Goal: Task Accomplishment & Management: Use online tool/utility

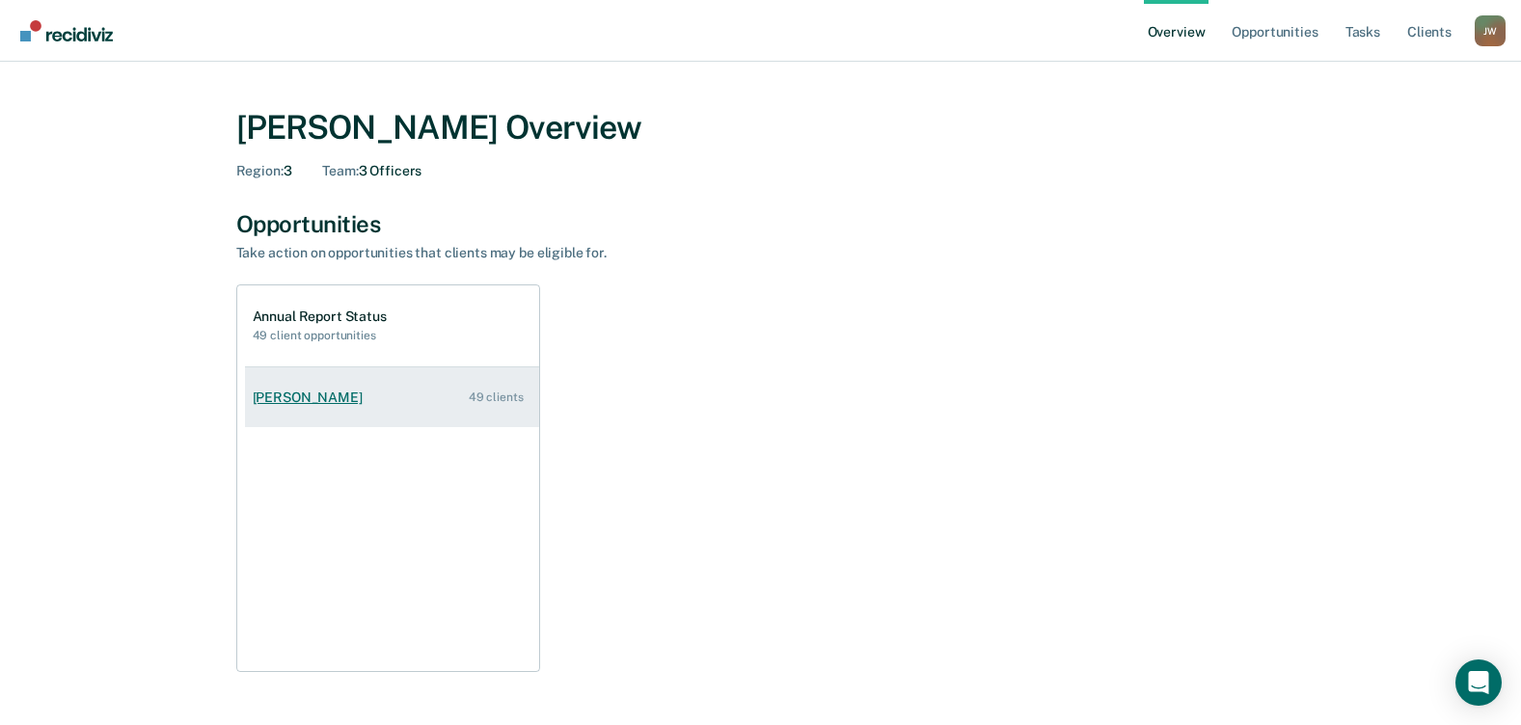
click at [501, 400] on div "49 clients" at bounding box center [496, 398] width 55 height 14
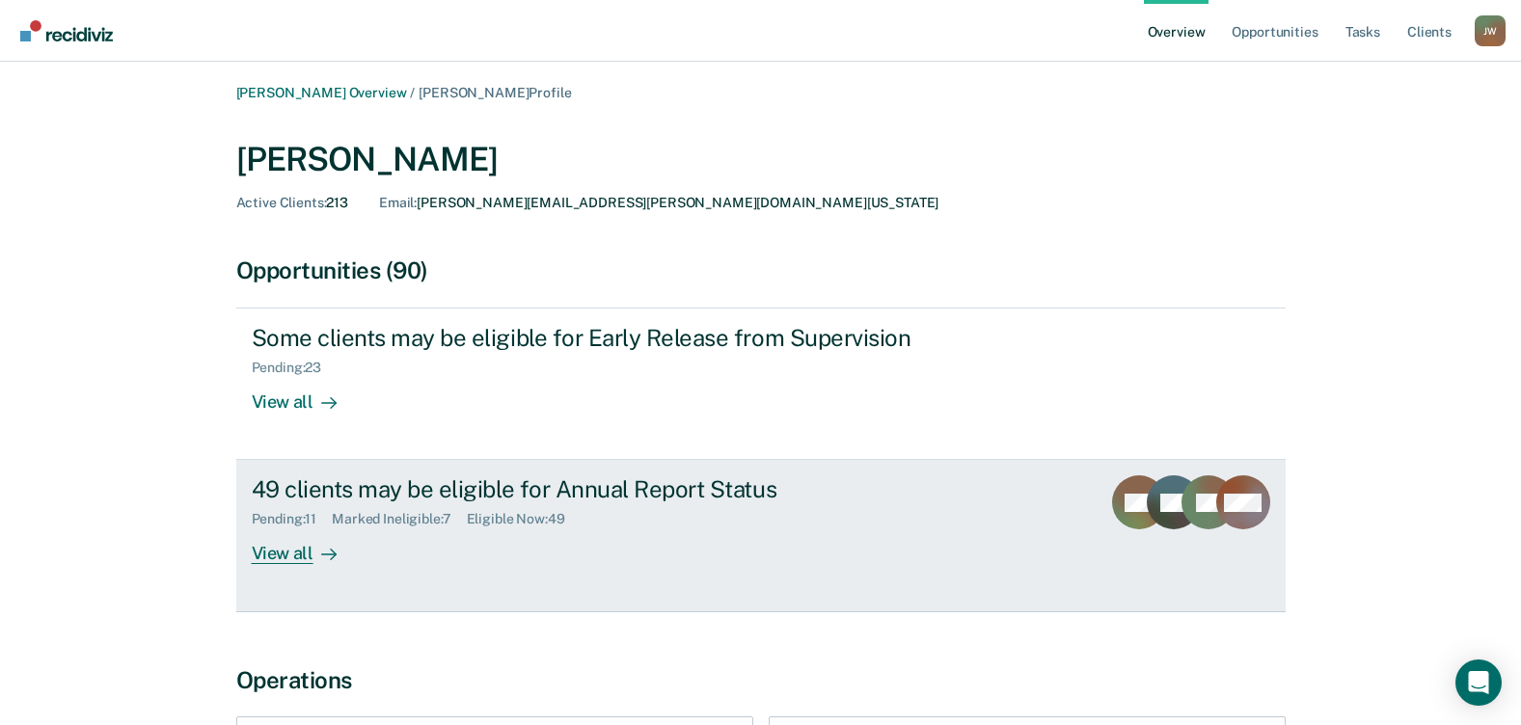
click at [293, 555] on div "View all" at bounding box center [306, 547] width 108 height 38
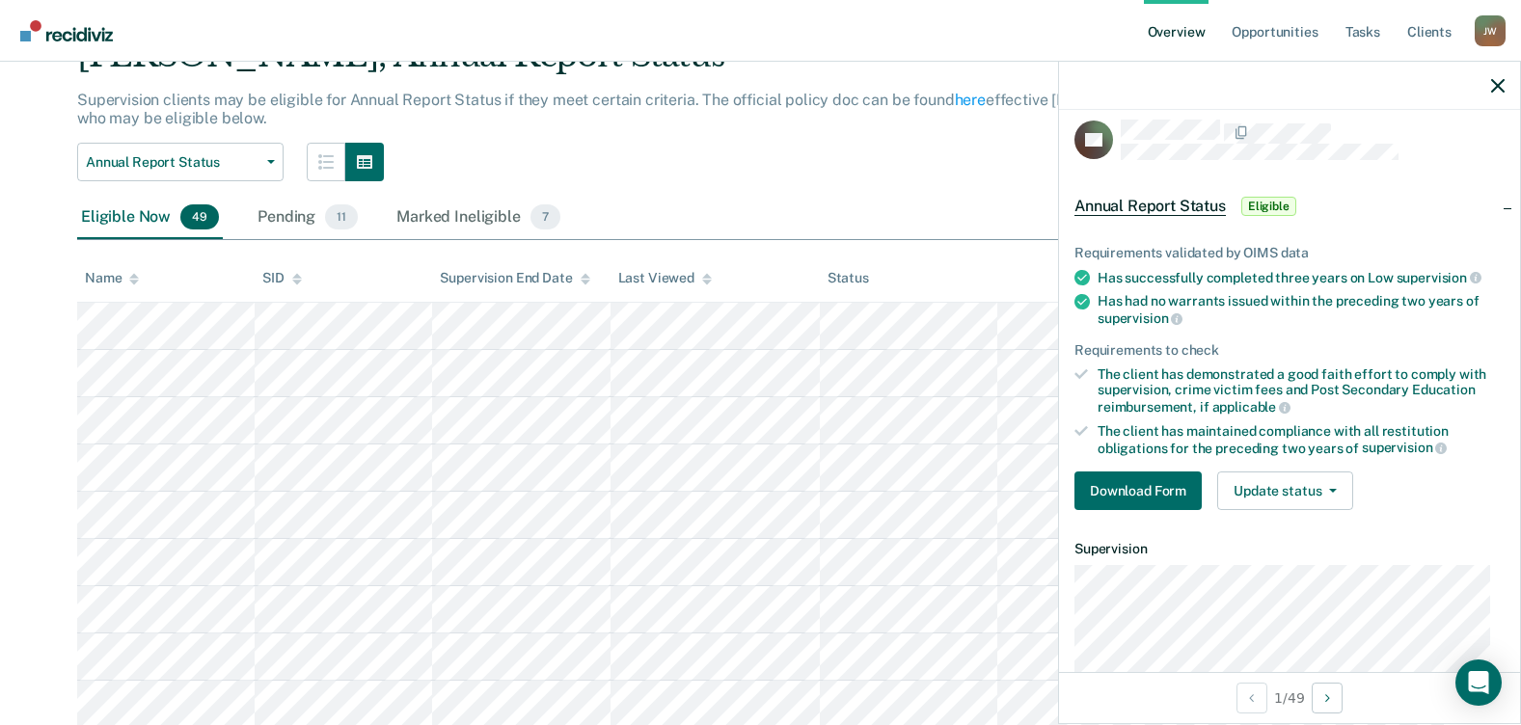
scroll to position [11, 0]
click at [1124, 490] on button "Download Form" at bounding box center [1138, 494] width 127 height 39
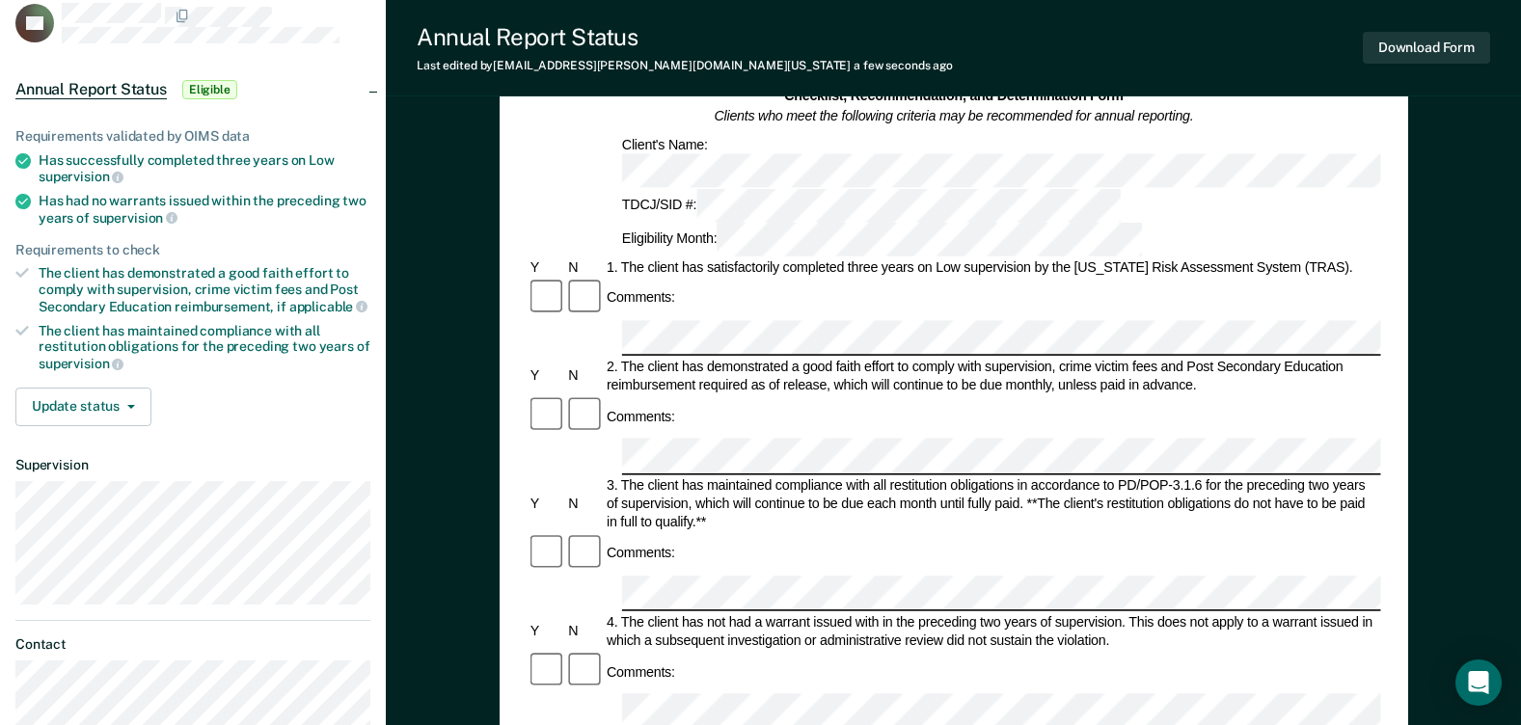
scroll to position [193, 0]
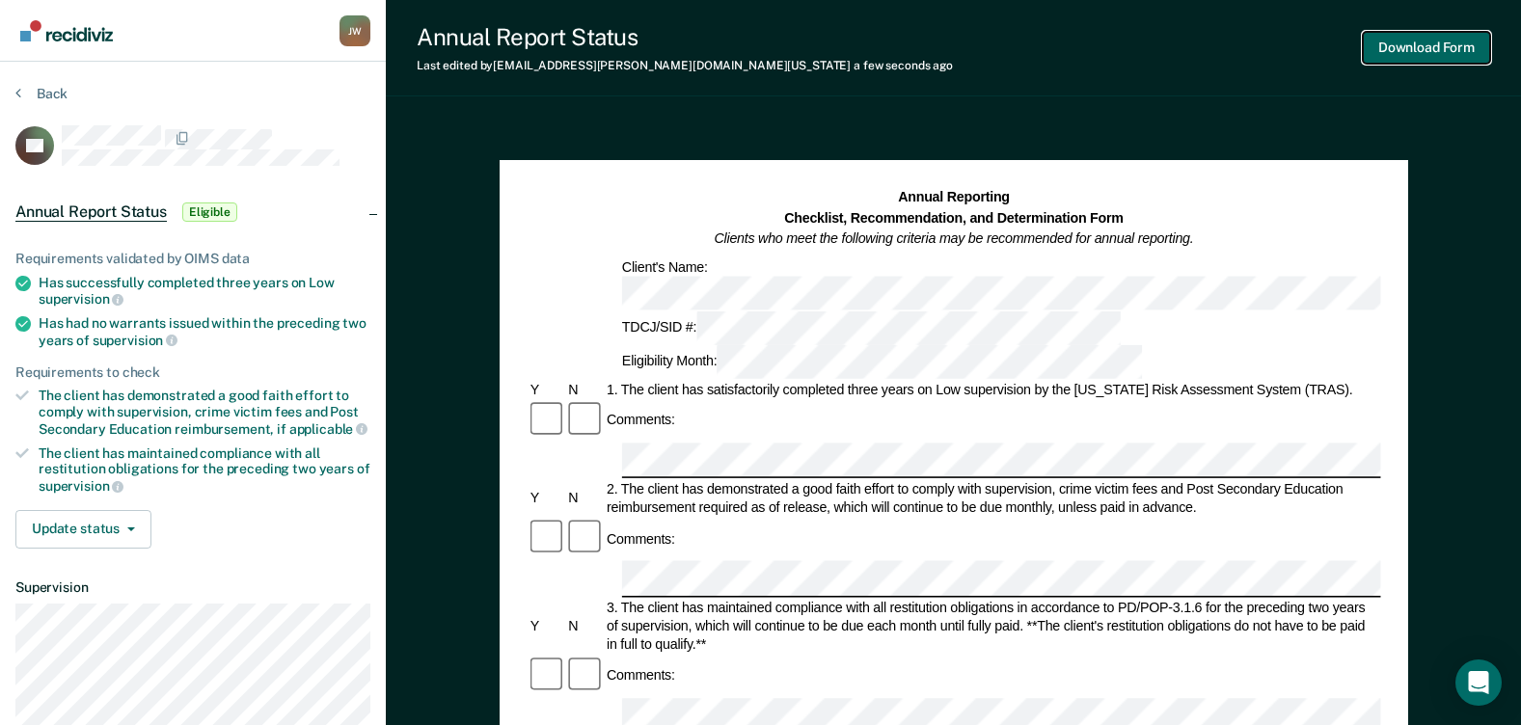
click at [1436, 51] on button "Download Form" at bounding box center [1426, 48] width 127 height 32
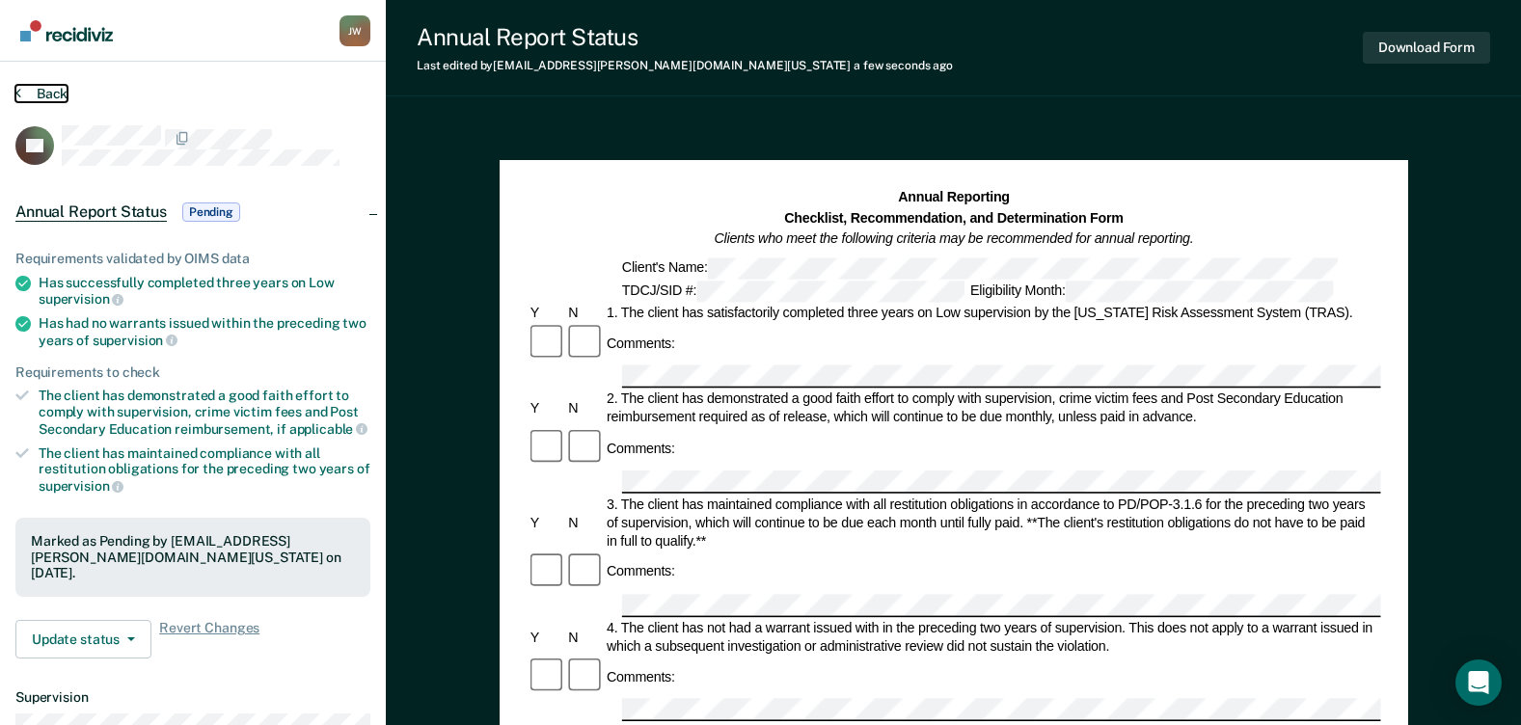
click at [36, 89] on button "Back" at bounding box center [41, 93] width 52 height 17
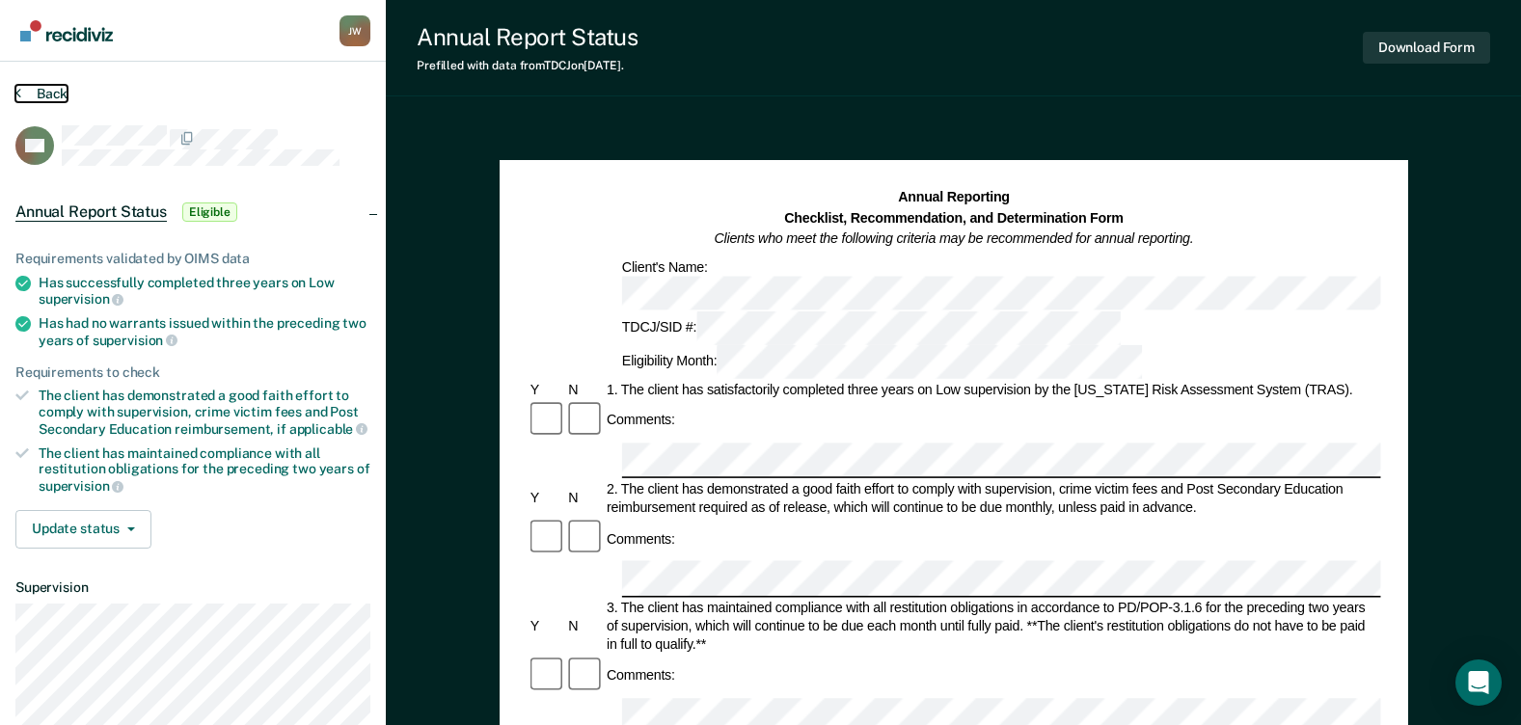
click at [37, 85] on button "Back" at bounding box center [41, 93] width 52 height 17
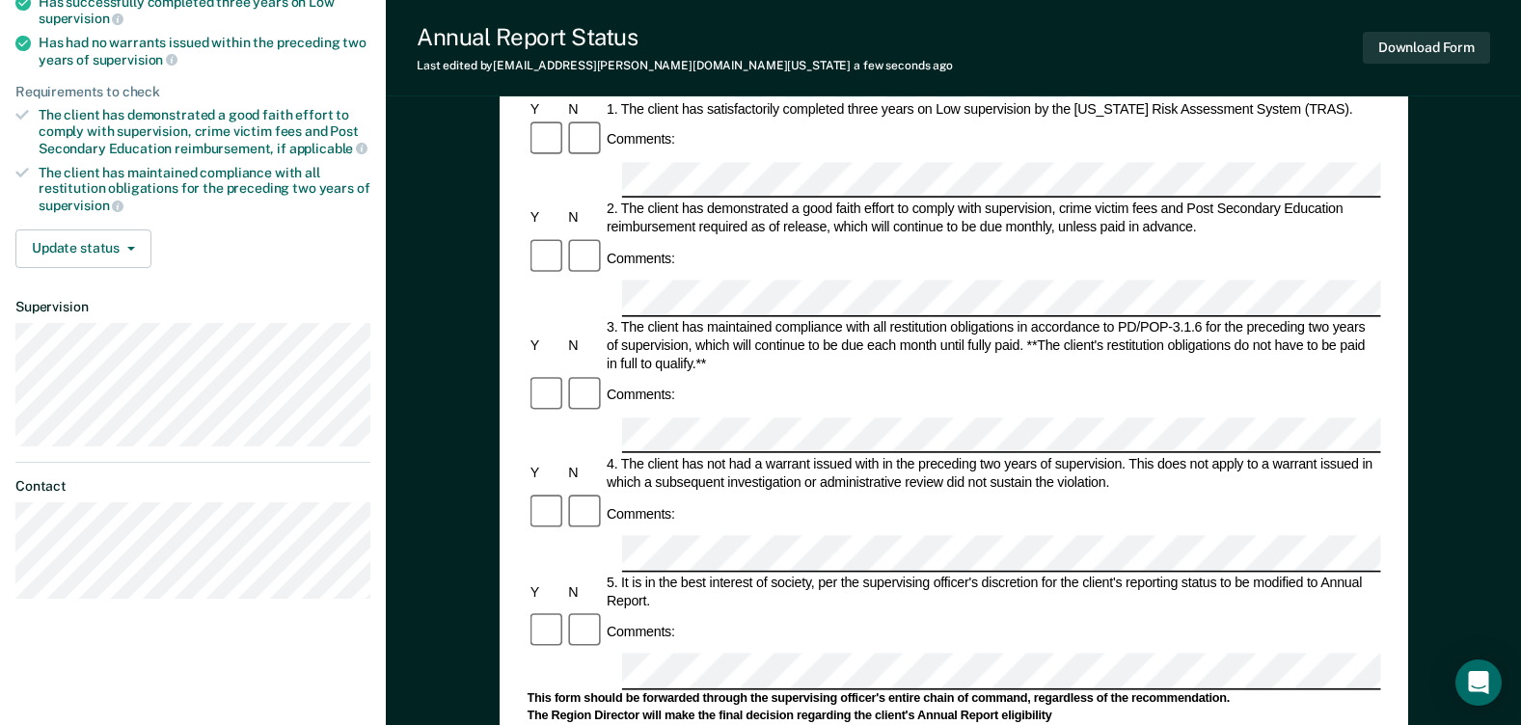
scroll to position [96, 0]
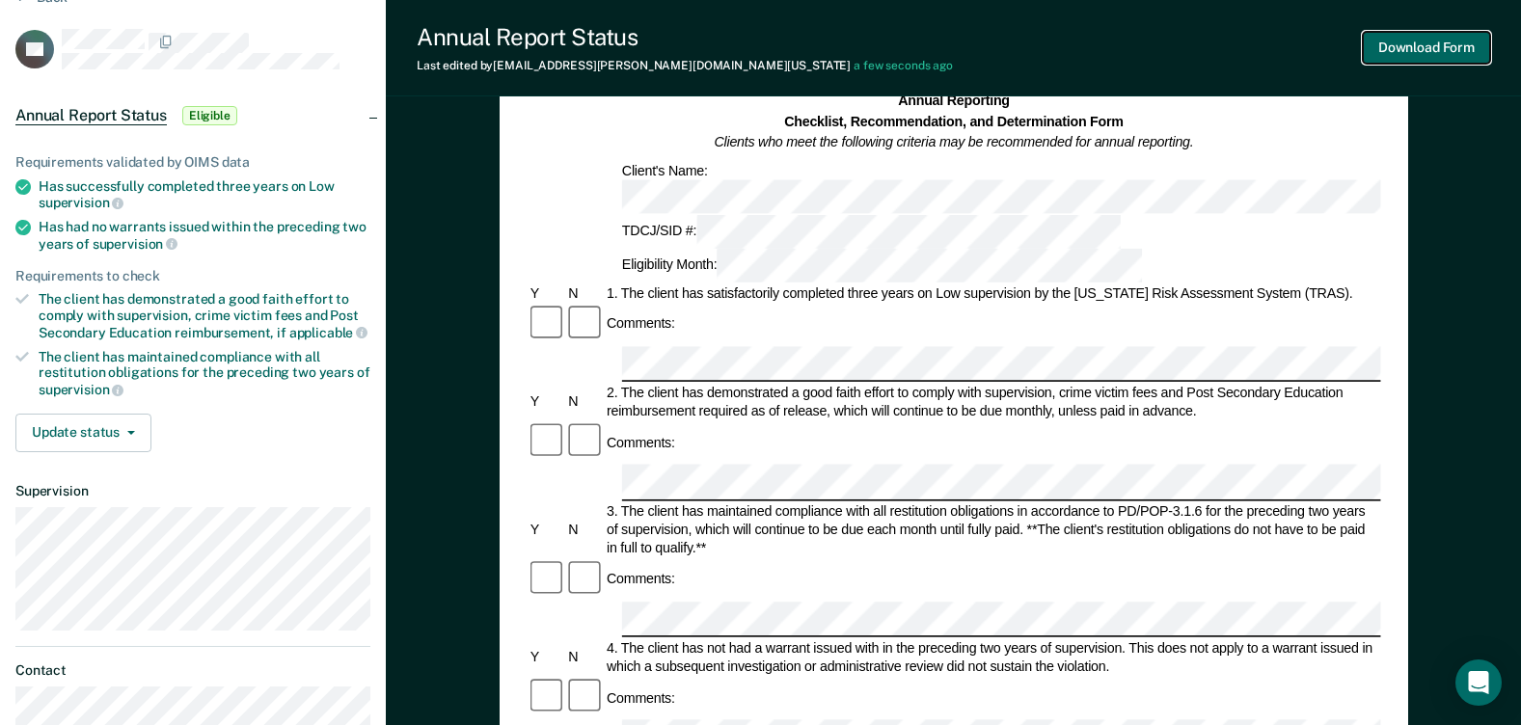
click at [1432, 49] on button "Download Form" at bounding box center [1426, 48] width 127 height 32
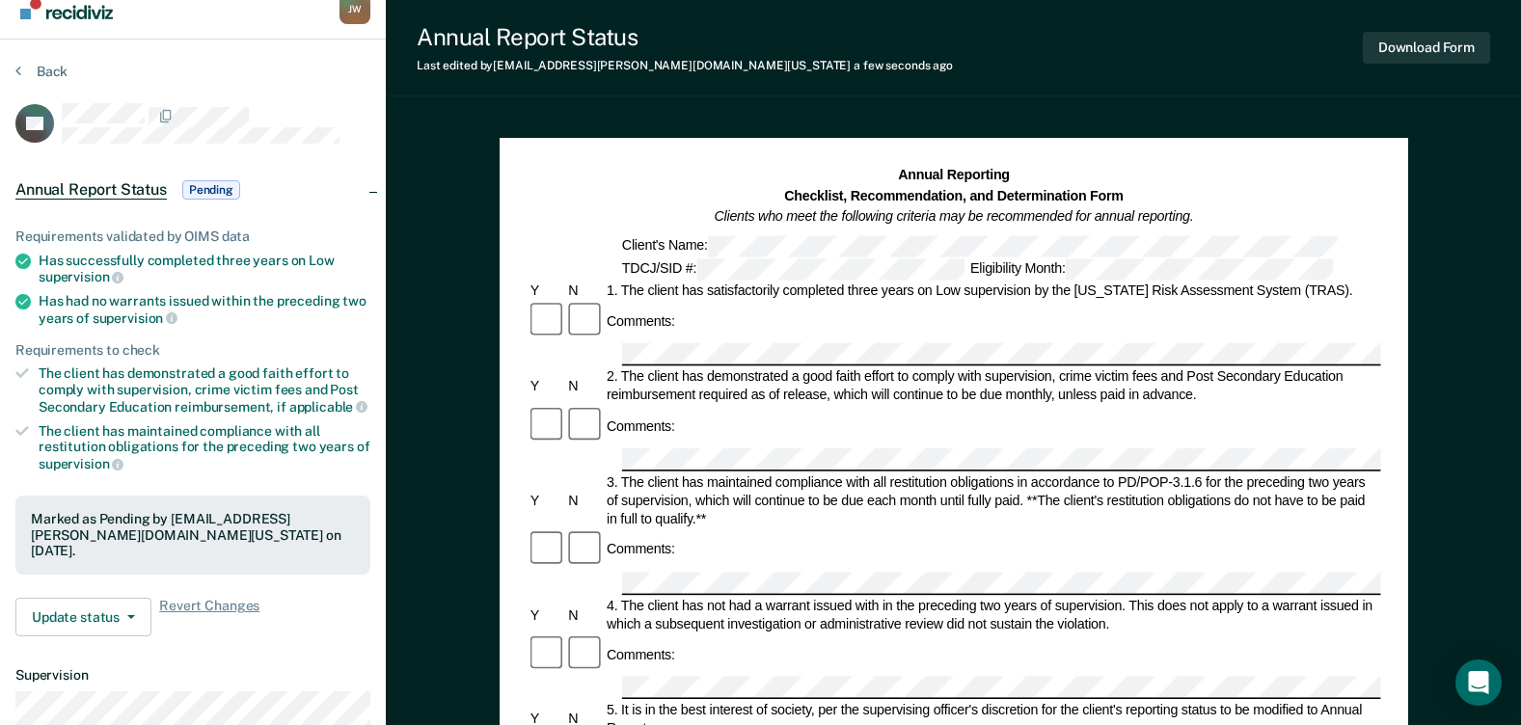
scroll to position [0, 0]
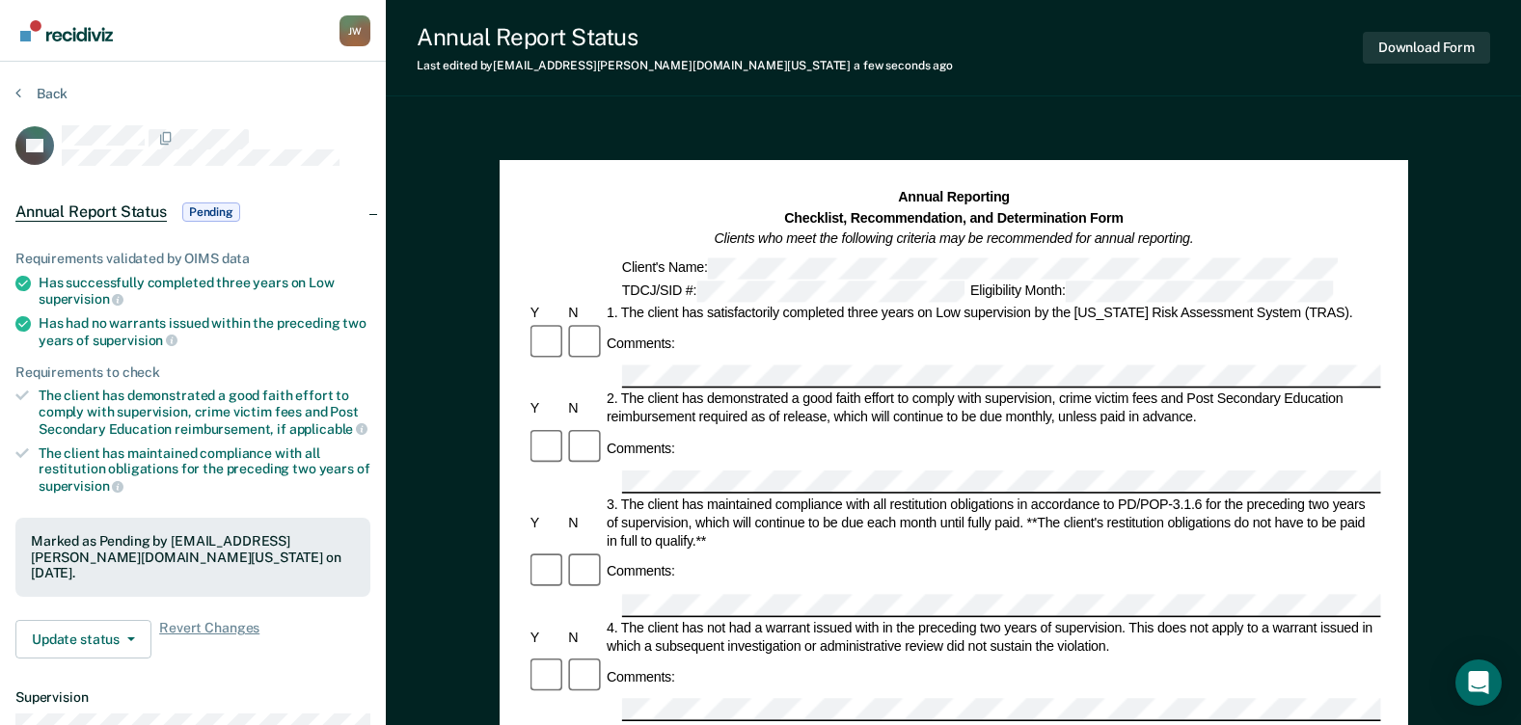
click at [41, 84] on section "Back EY Annual Report Status Pending Requirements validated by OIMS data Has su…" at bounding box center [193, 545] width 386 height 967
click at [42, 88] on button "Back" at bounding box center [41, 93] width 52 height 17
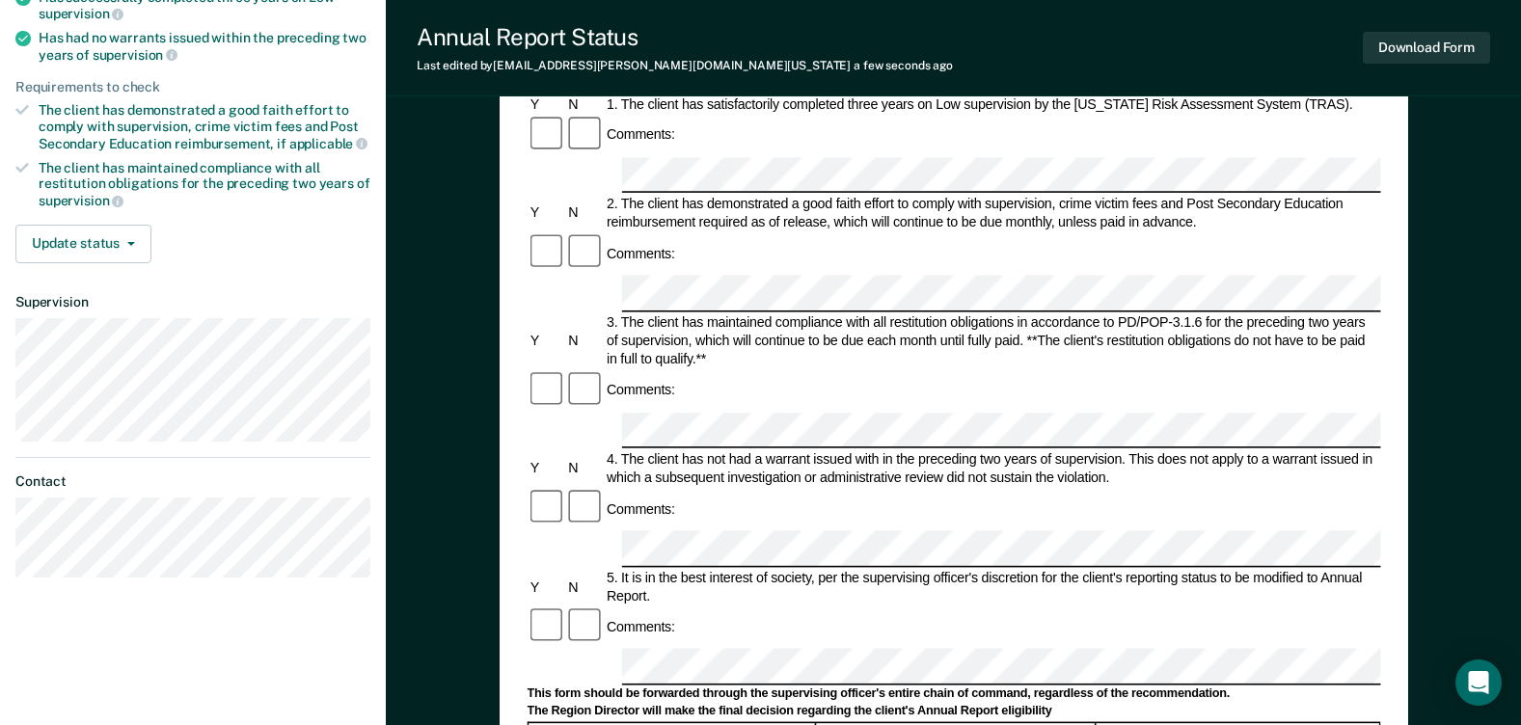
scroll to position [579, 0]
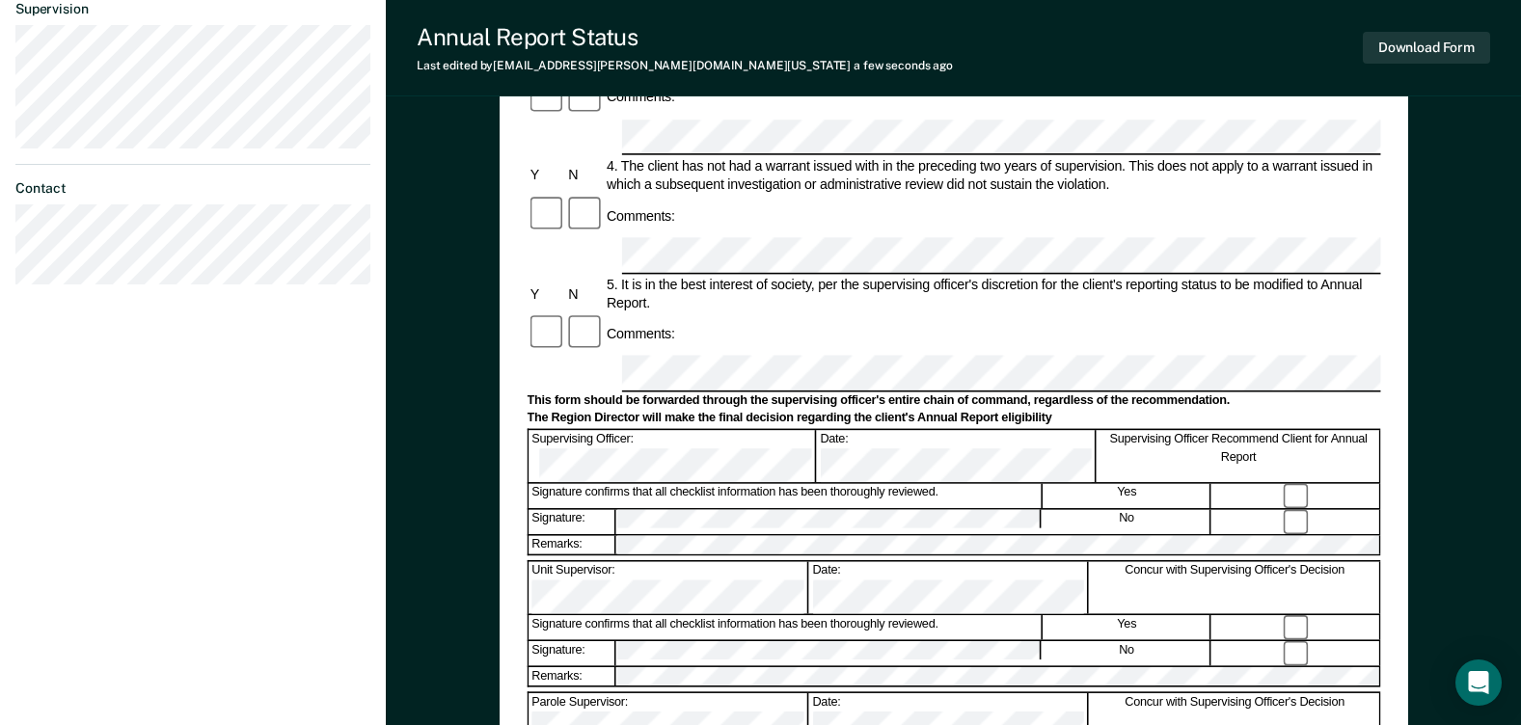
click at [626, 534] on div "Remarks:" at bounding box center [954, 545] width 854 height 22
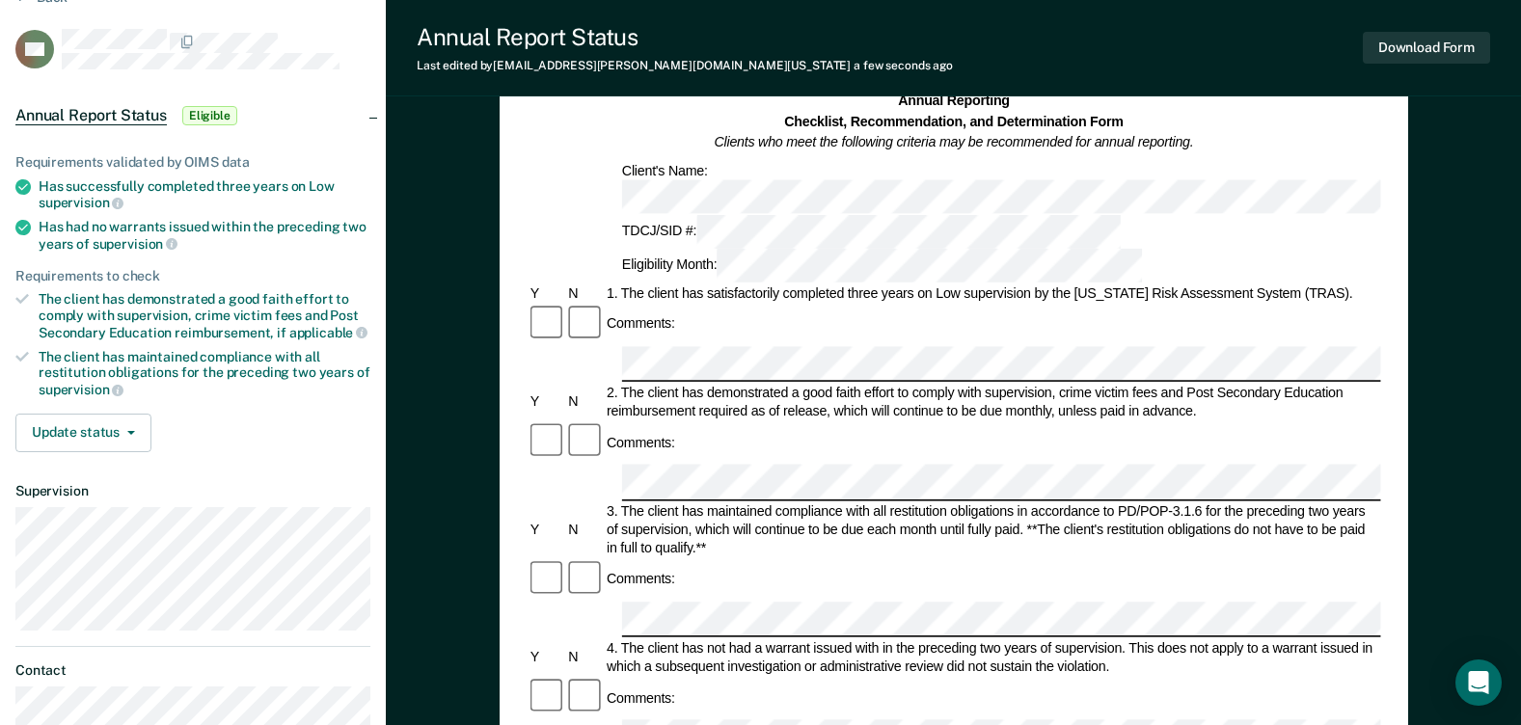
scroll to position [0, 0]
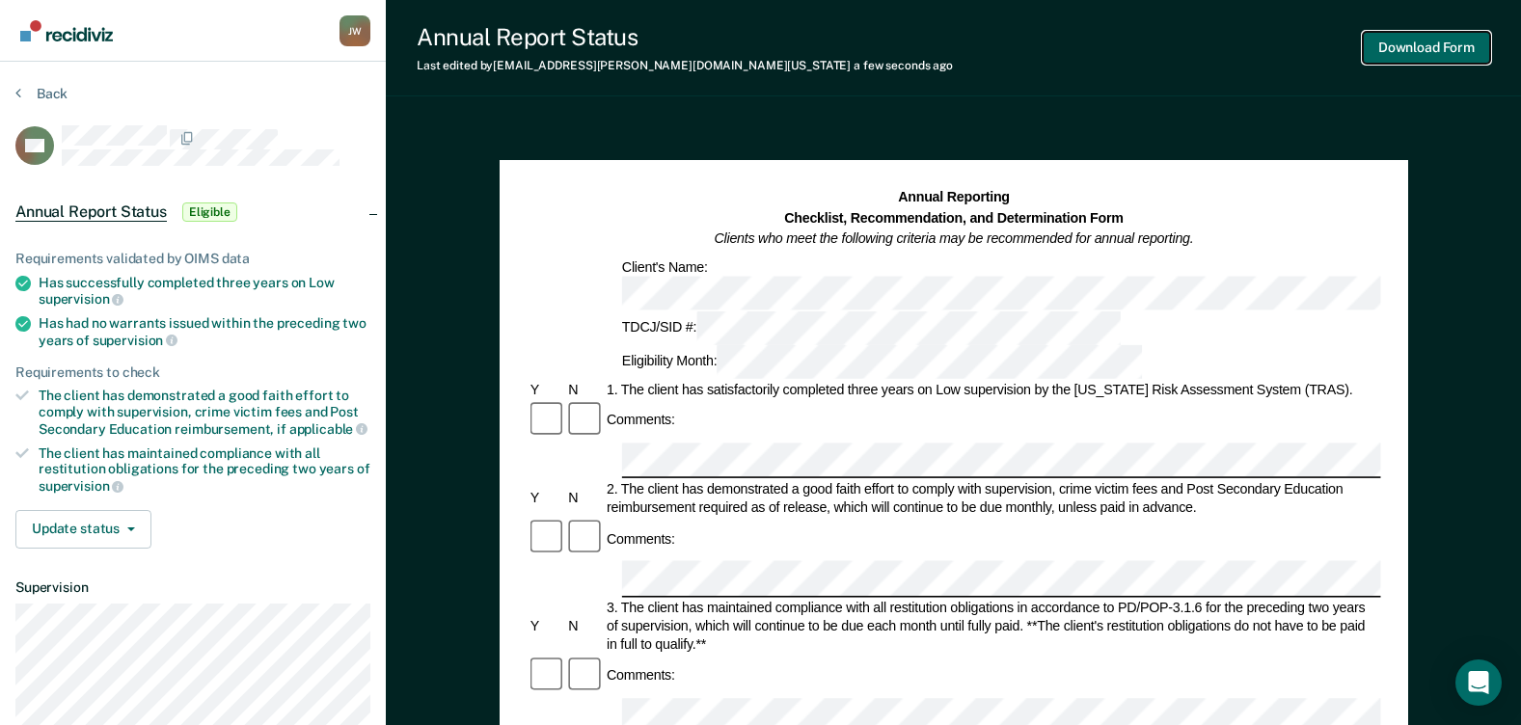
click at [1425, 60] on button "Download Form" at bounding box center [1426, 48] width 127 height 32
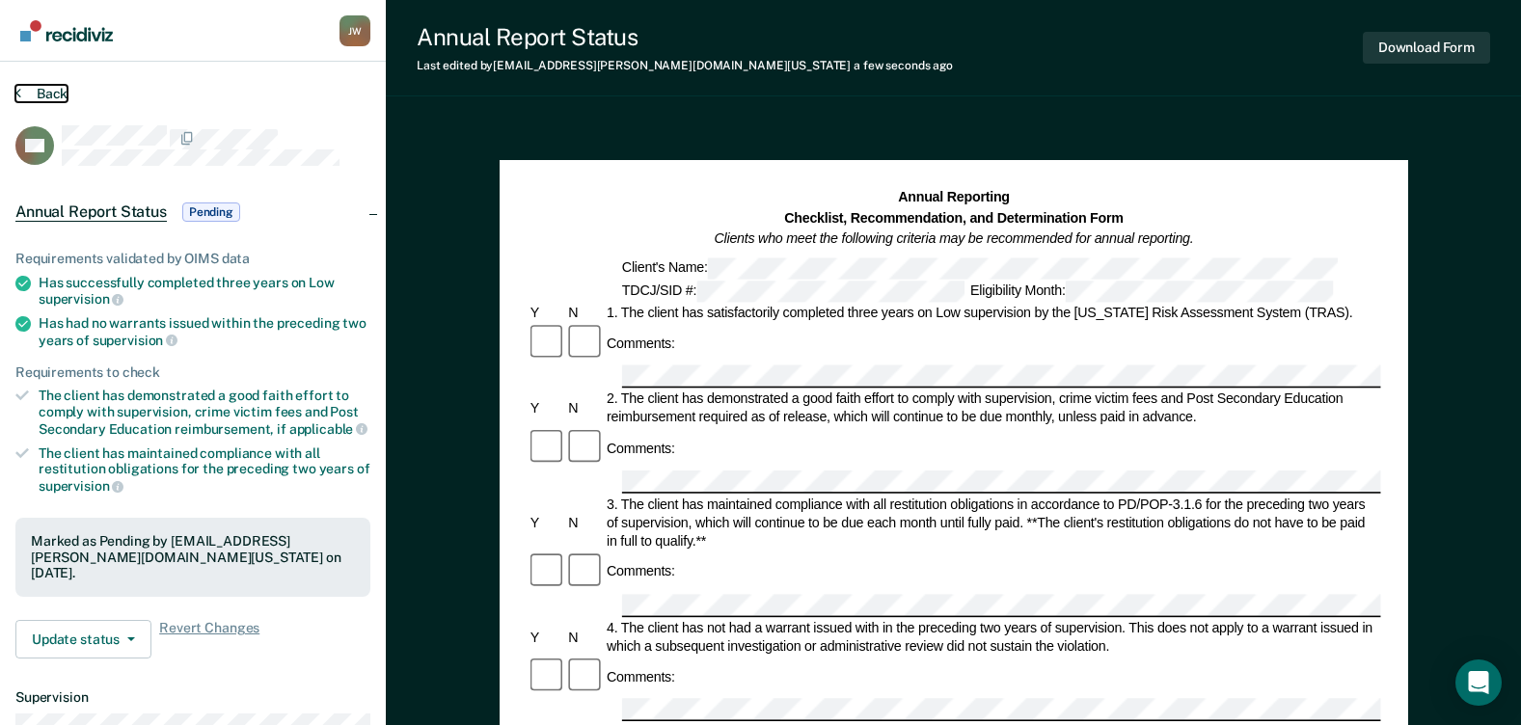
click at [31, 96] on button "Back" at bounding box center [41, 93] width 52 height 17
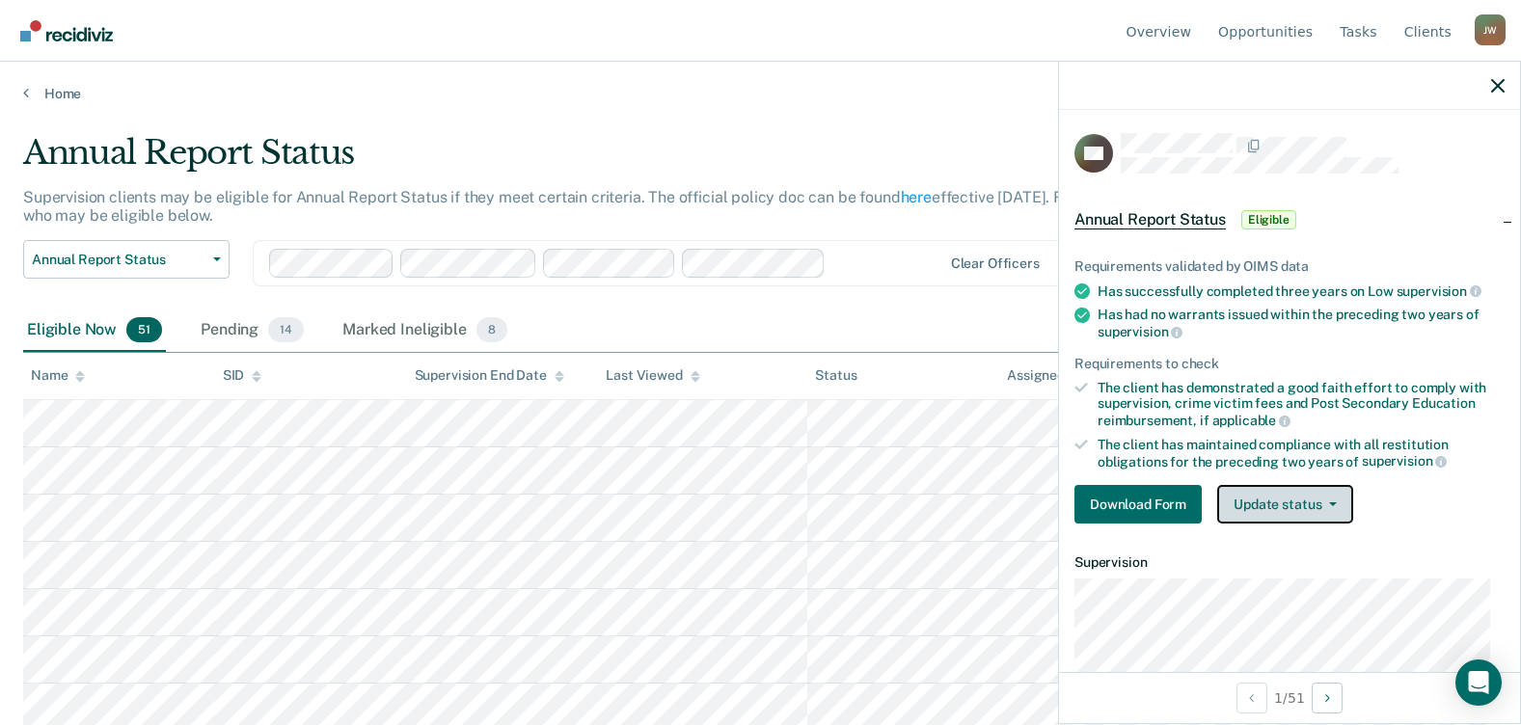
click at [1292, 508] on button "Update status" at bounding box center [1286, 504] width 136 height 39
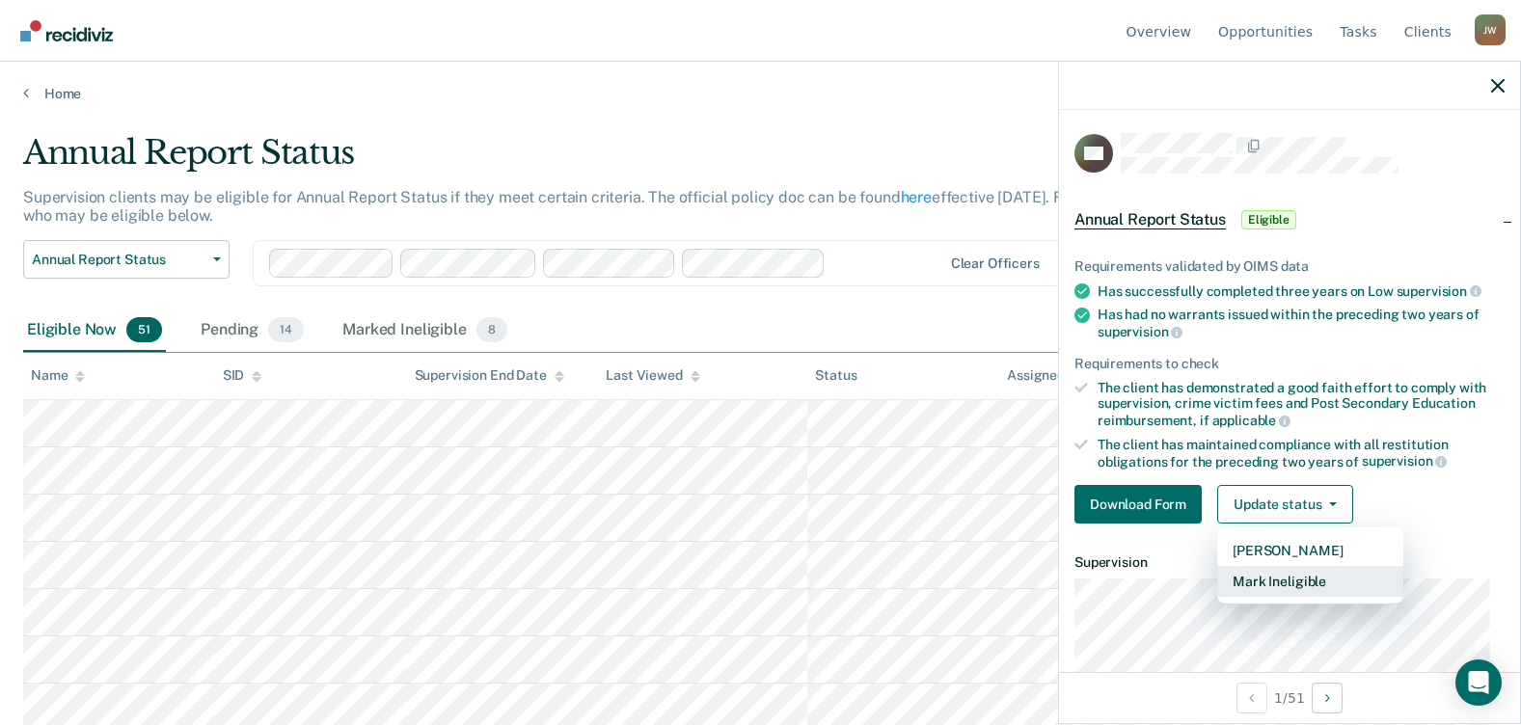
click at [1315, 574] on button "Mark Ineligible" at bounding box center [1311, 581] width 186 height 31
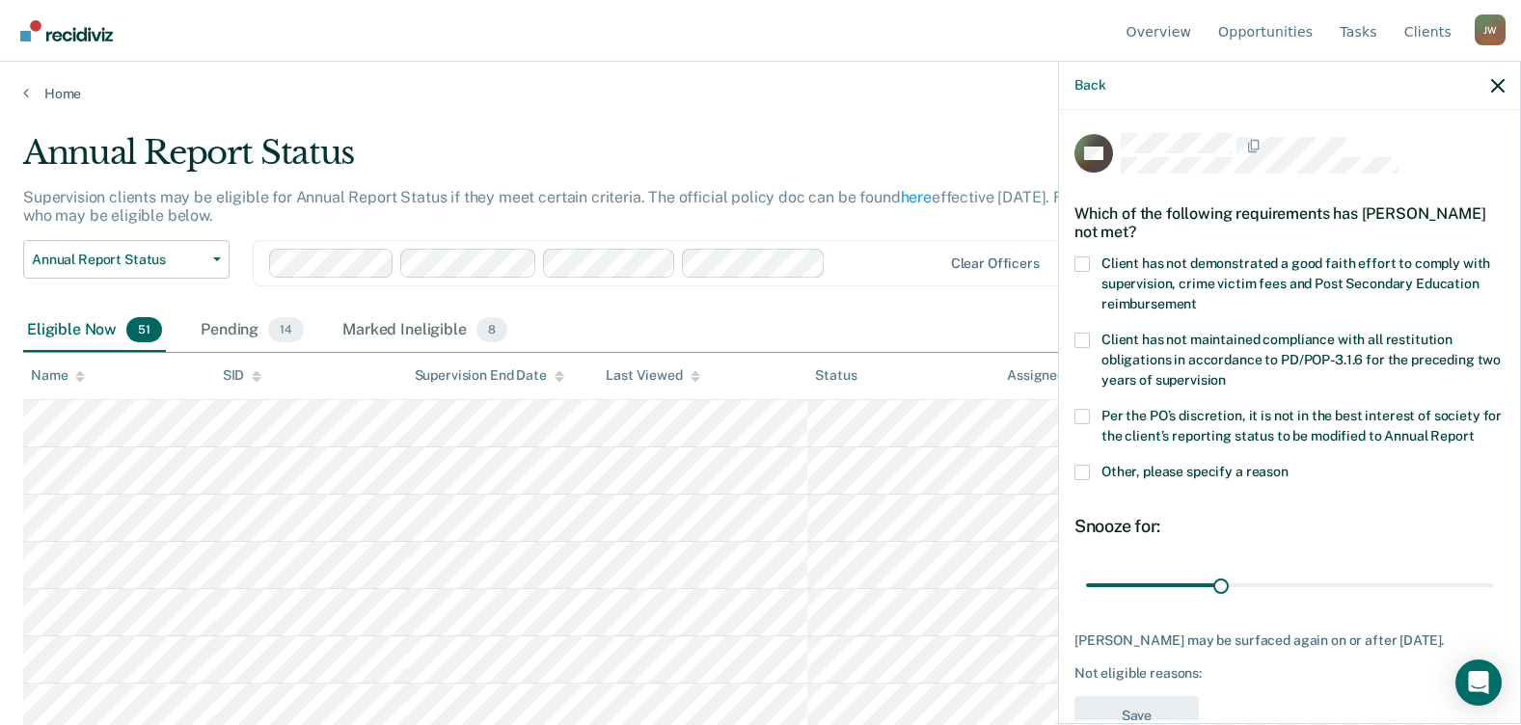
click at [1083, 480] on span at bounding box center [1082, 472] width 15 height 15
click at [1289, 465] on input "Other, please specify a reason" at bounding box center [1289, 465] width 0 height 0
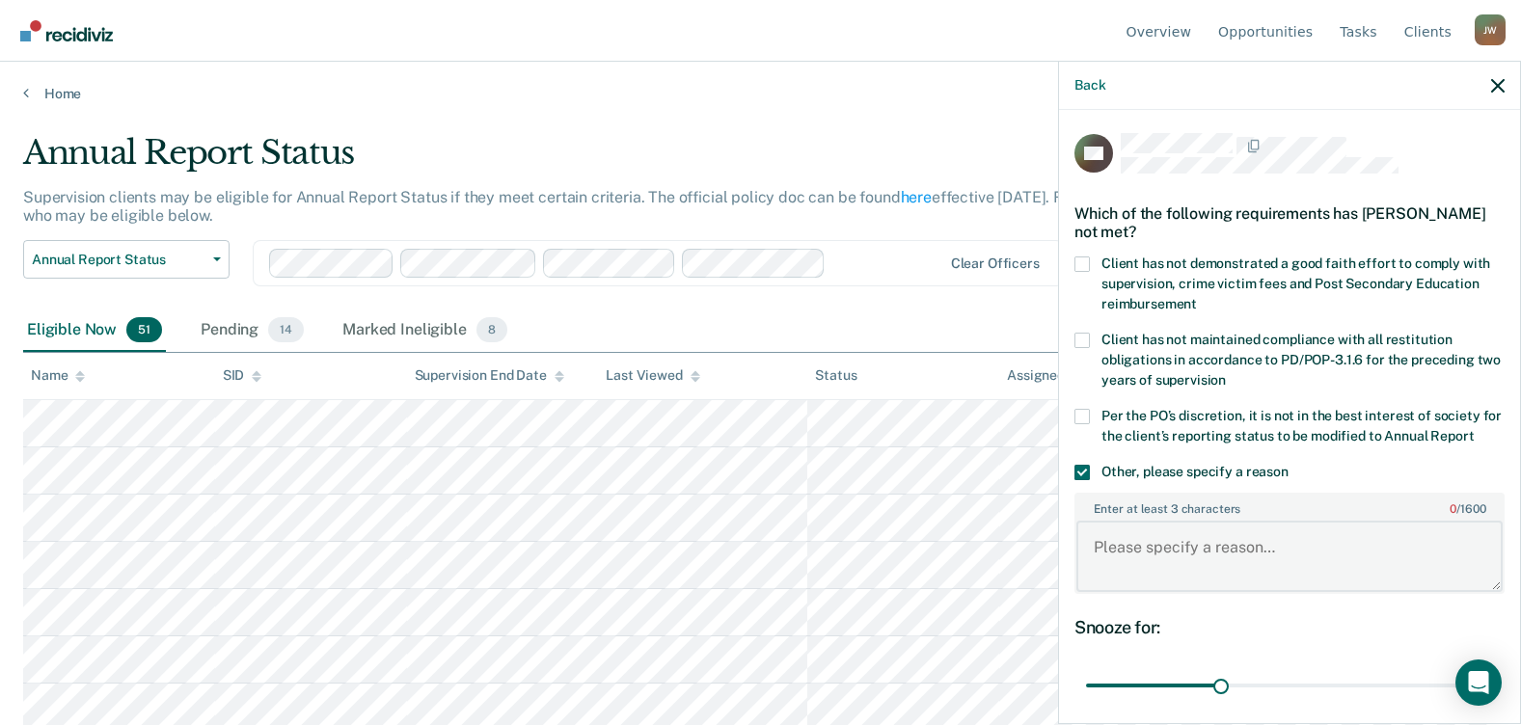
click at [1175, 562] on textarea "Enter at least 3 characters 0 / 1600" at bounding box center [1290, 556] width 426 height 71
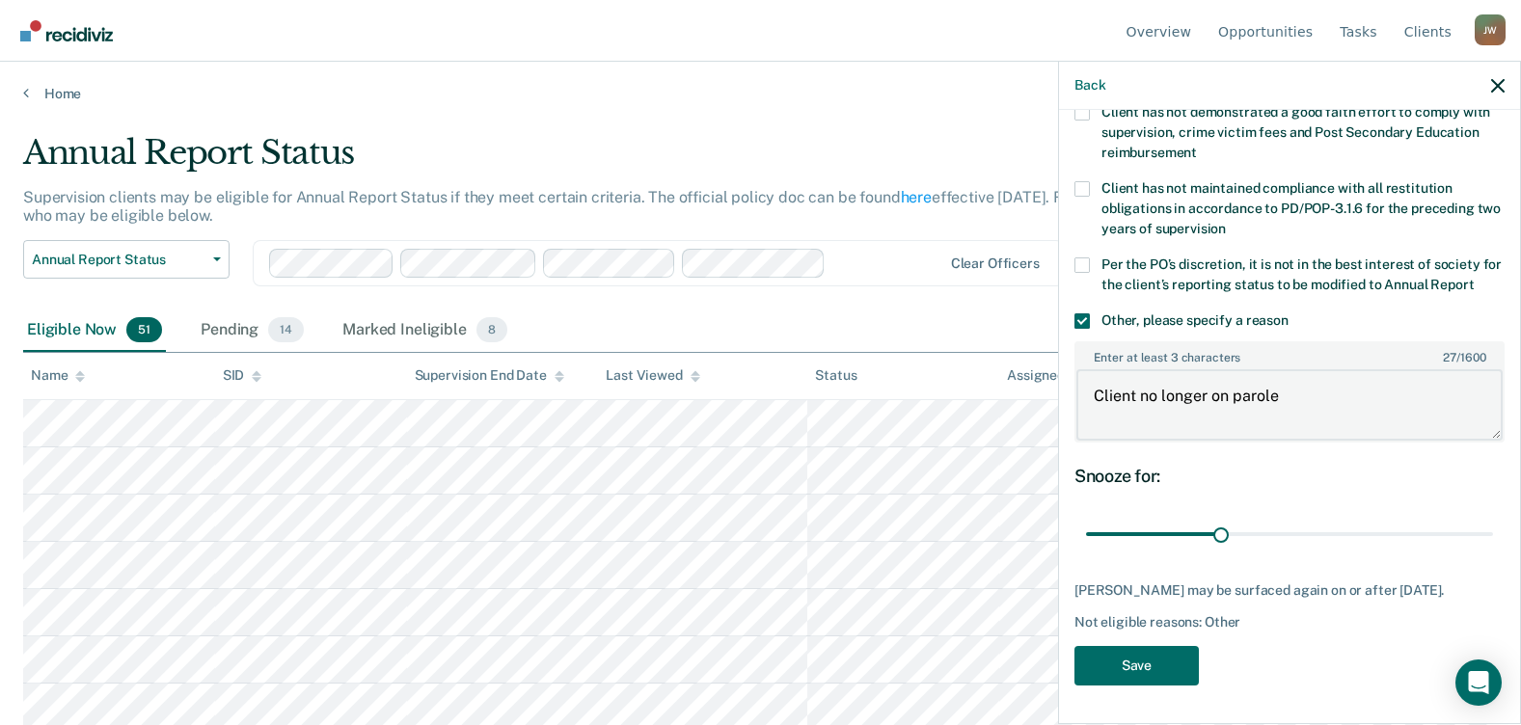
scroll to position [186, 0]
type textarea "Client no longer on parole"
click at [1155, 673] on button "Save" at bounding box center [1137, 666] width 124 height 40
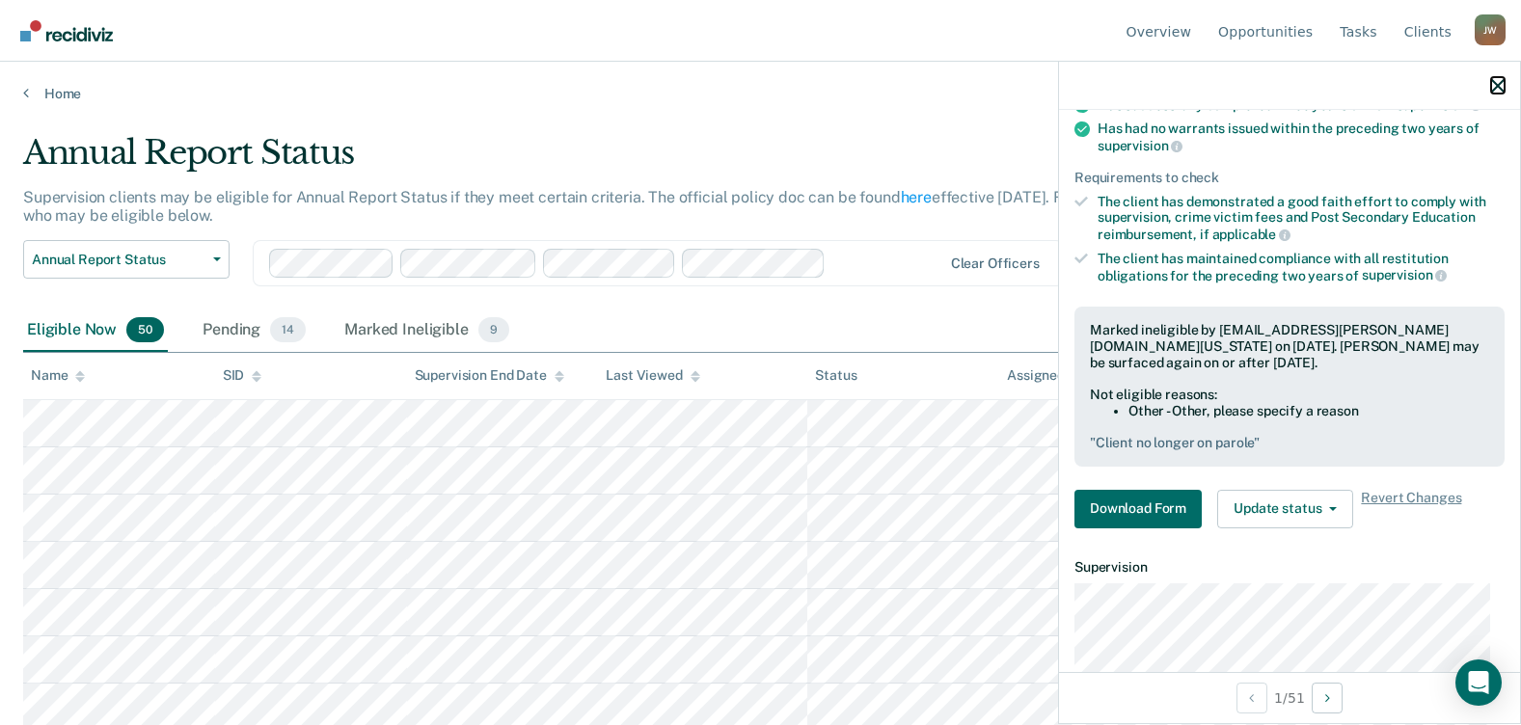
click at [1498, 81] on icon "button" at bounding box center [1499, 86] width 14 height 14
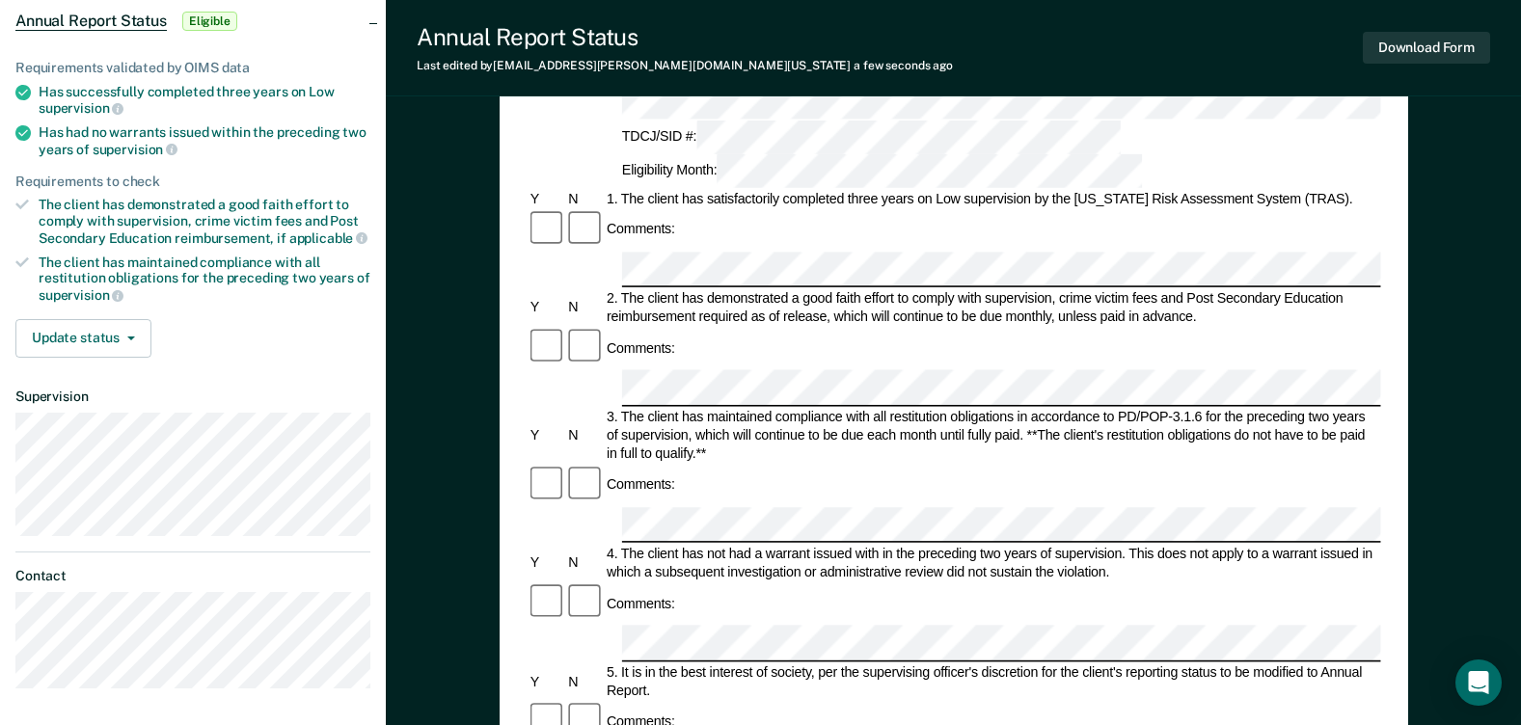
scroll to position [193, 0]
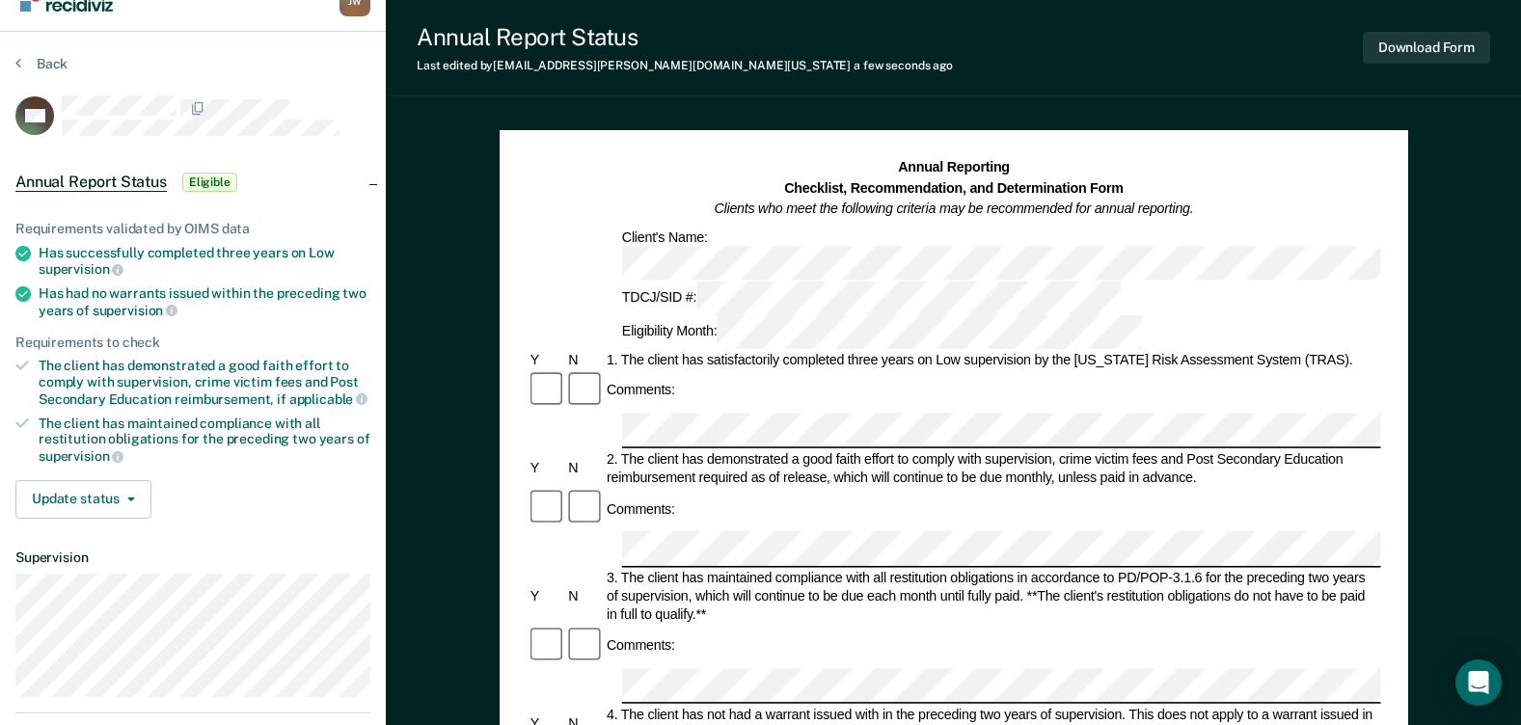
scroll to position [0, 0]
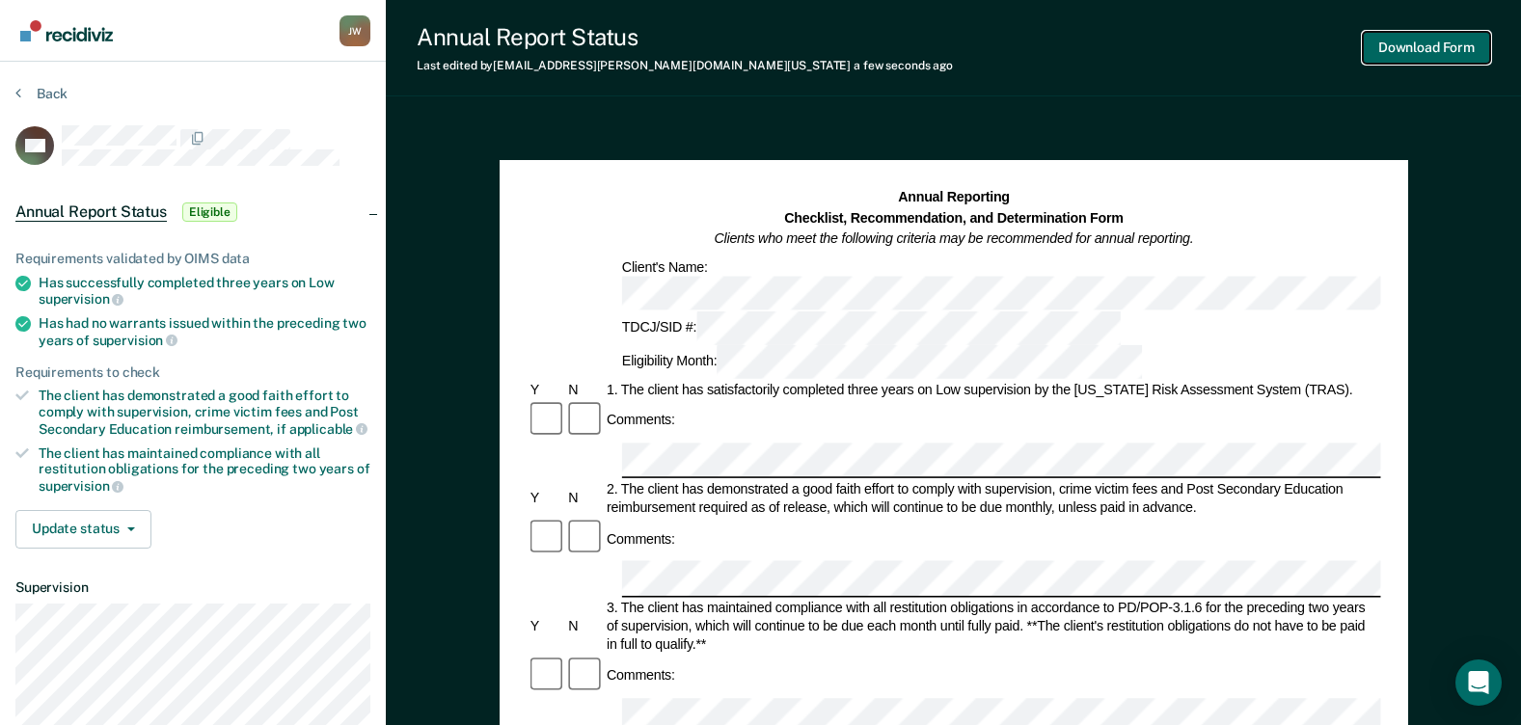
click at [1408, 53] on button "Download Form" at bounding box center [1426, 48] width 127 height 32
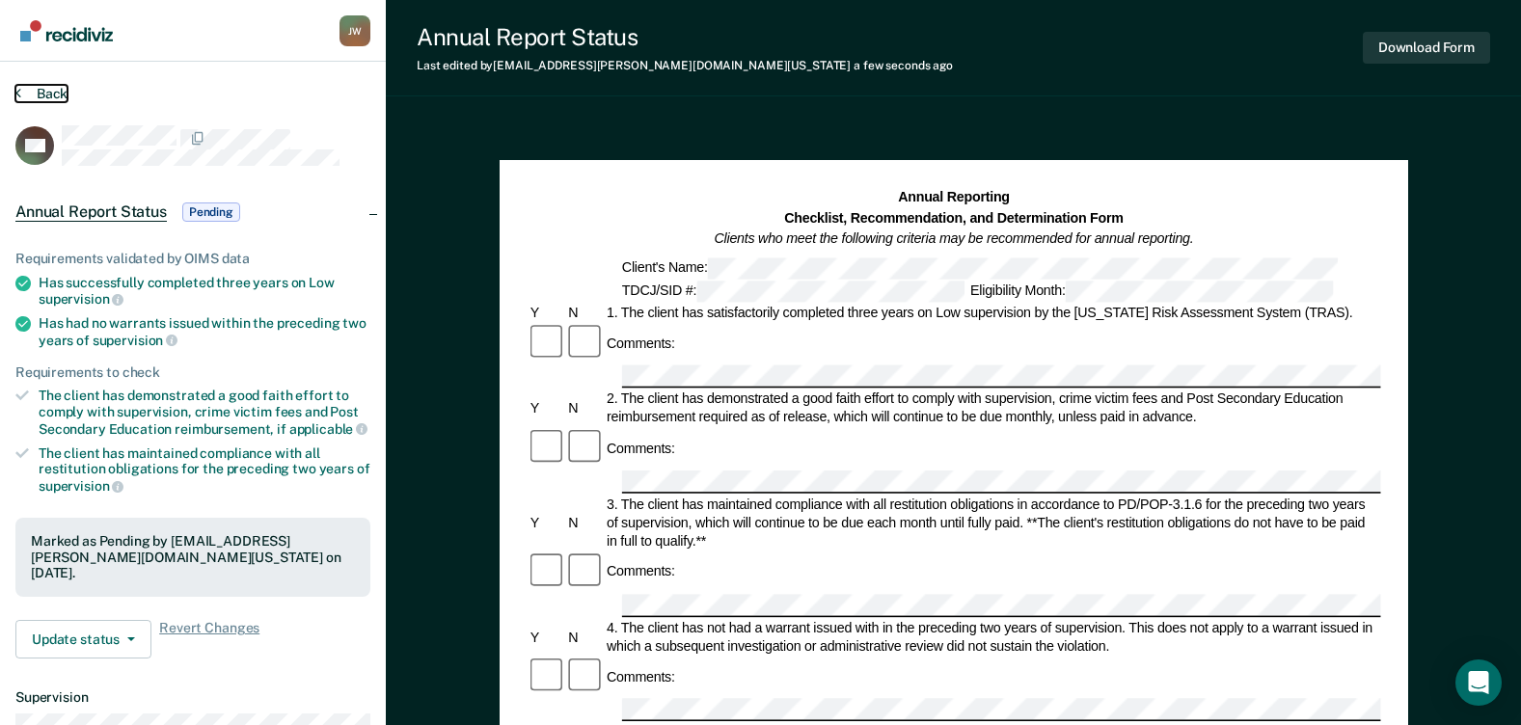
click at [45, 93] on button "Back" at bounding box center [41, 93] width 52 height 17
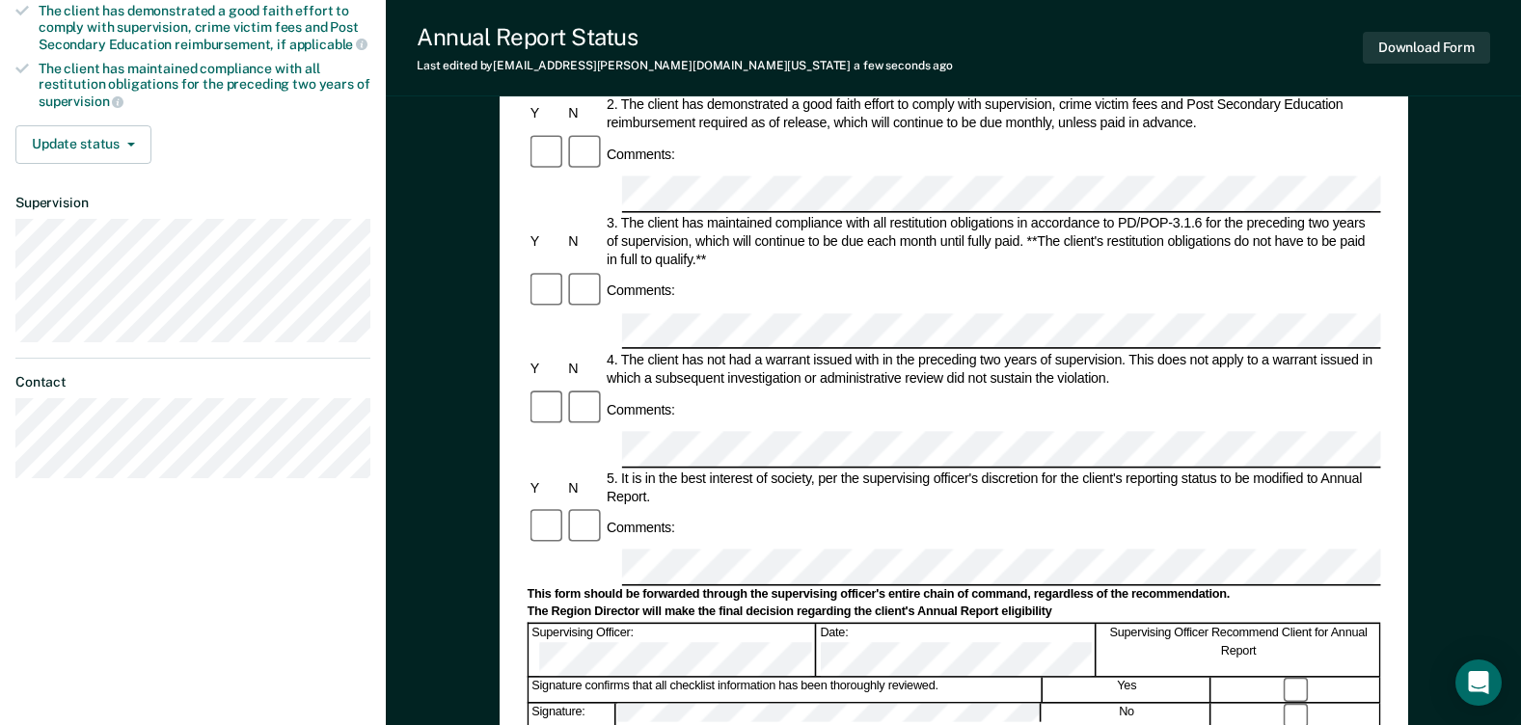
scroll to position [386, 0]
click at [940, 524] on form "Annual Reporting Checklist, Recommendation, and Determination Form Clients who …" at bounding box center [954, 548] width 854 height 1492
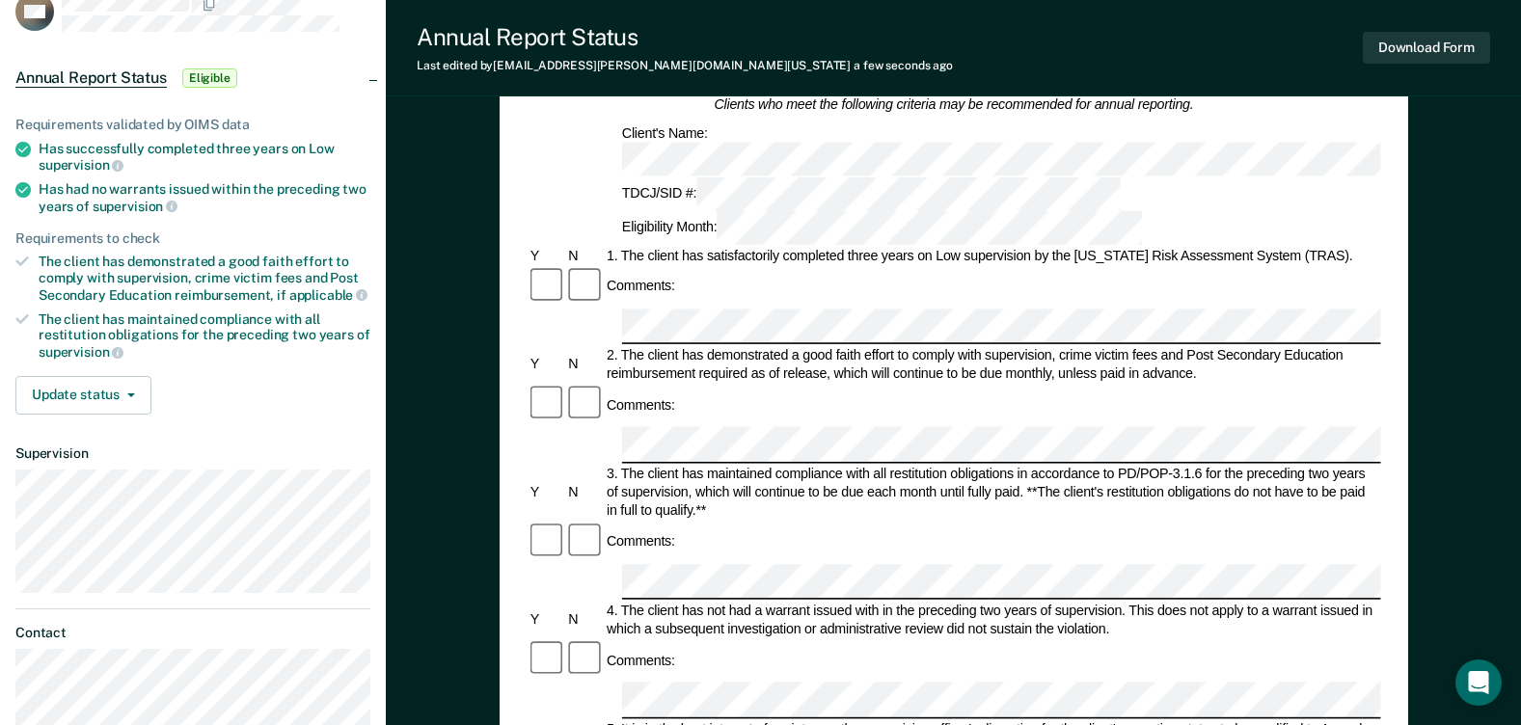
scroll to position [0, 0]
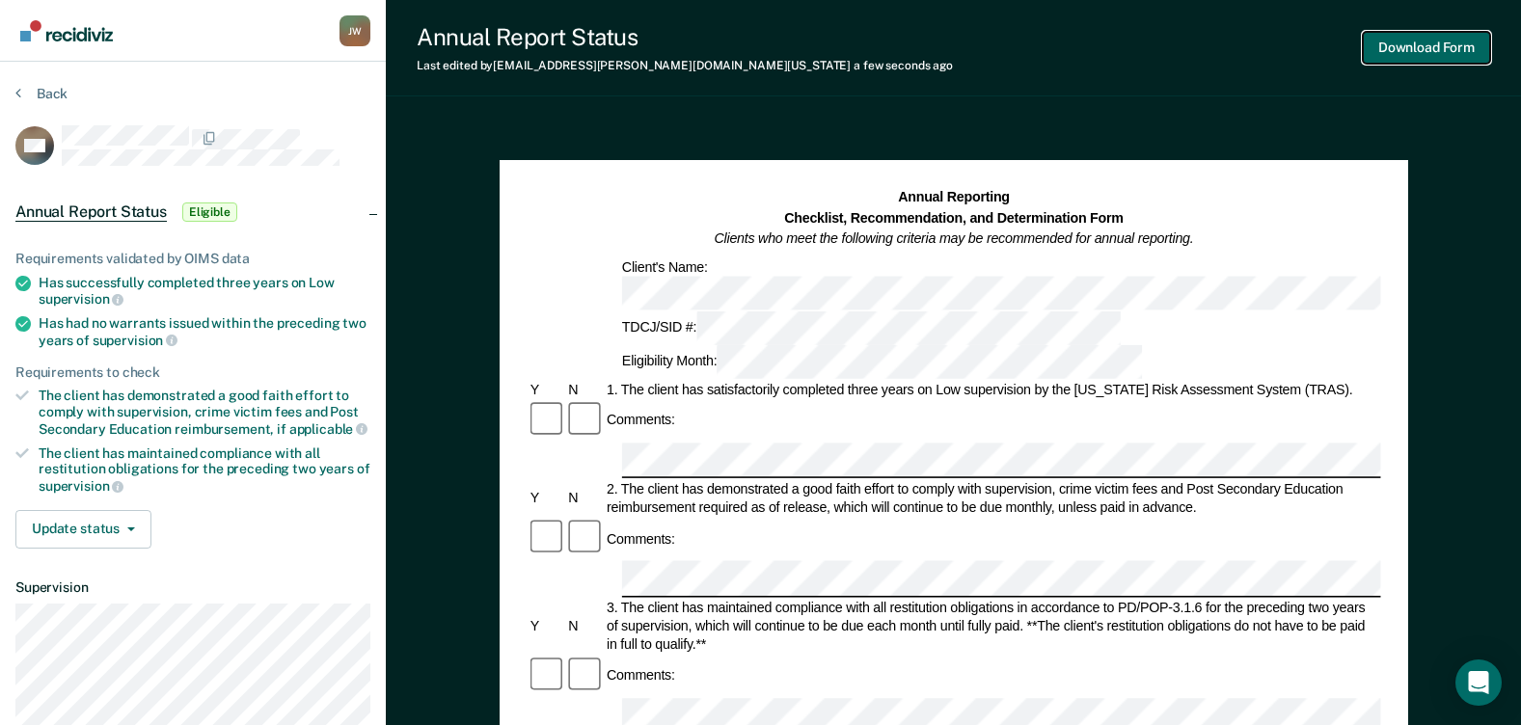
click at [1411, 58] on button "Download Form" at bounding box center [1426, 48] width 127 height 32
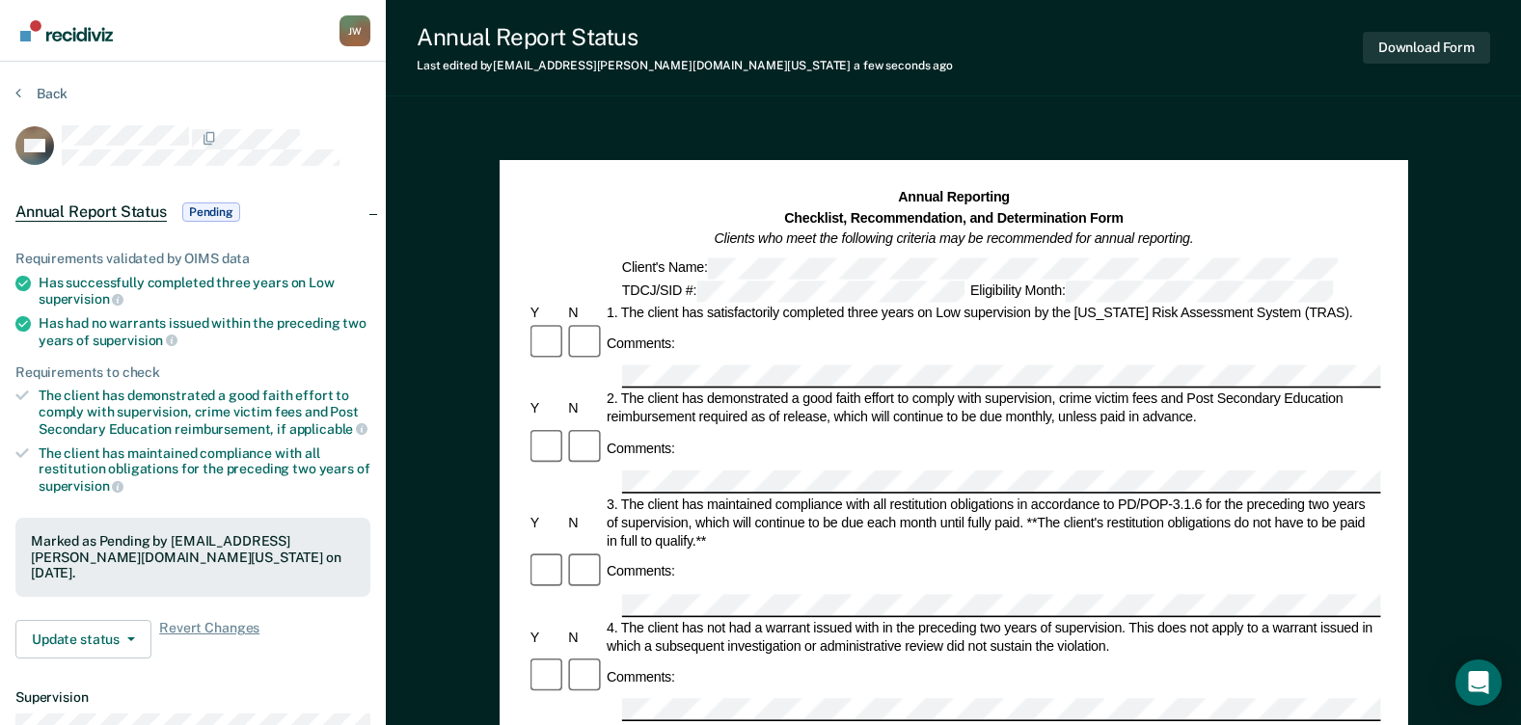
click at [40, 77] on section "Back DW Annual Report Status Pending Requirements validated by OIMS data Has su…" at bounding box center [193, 537] width 386 height 951
click at [48, 90] on button "Back" at bounding box center [41, 93] width 52 height 17
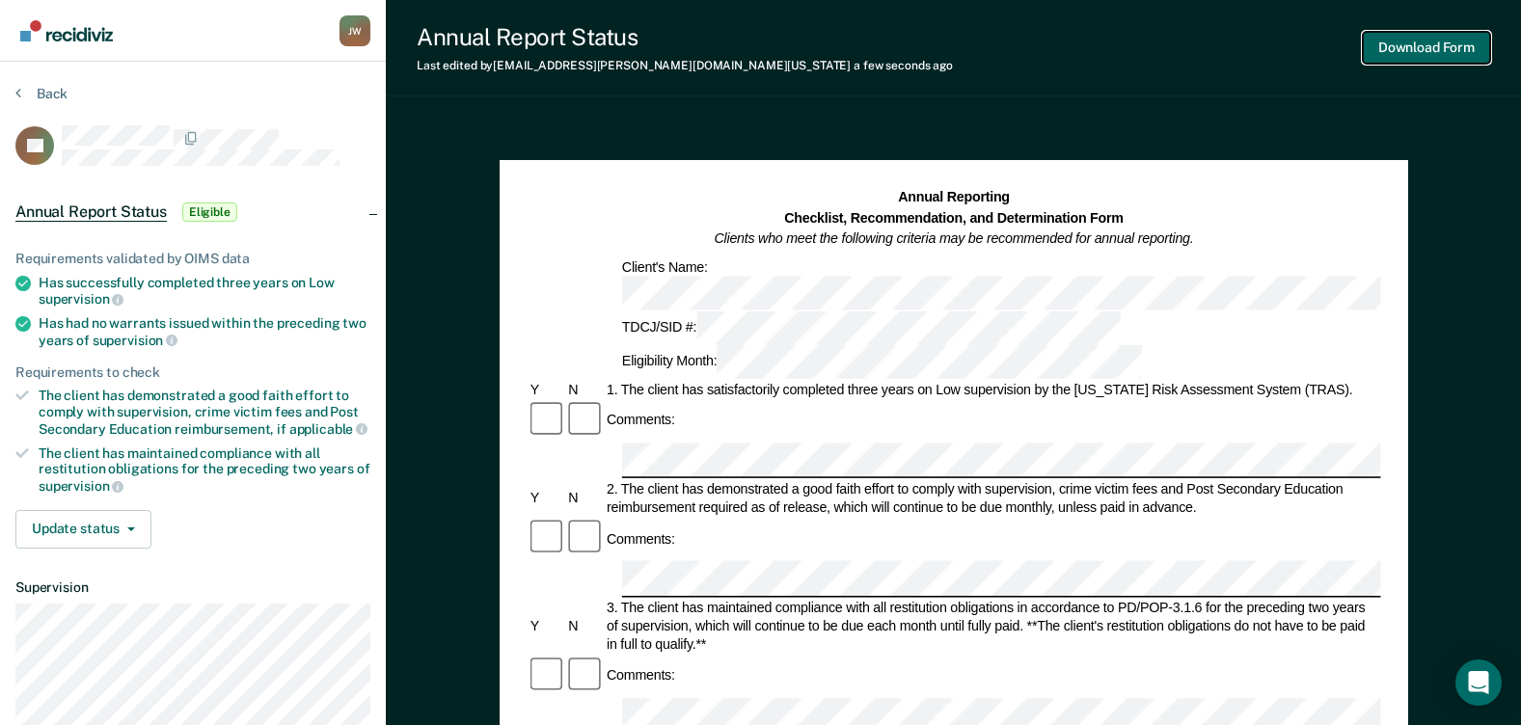
click at [1422, 42] on button "Download Form" at bounding box center [1426, 48] width 127 height 32
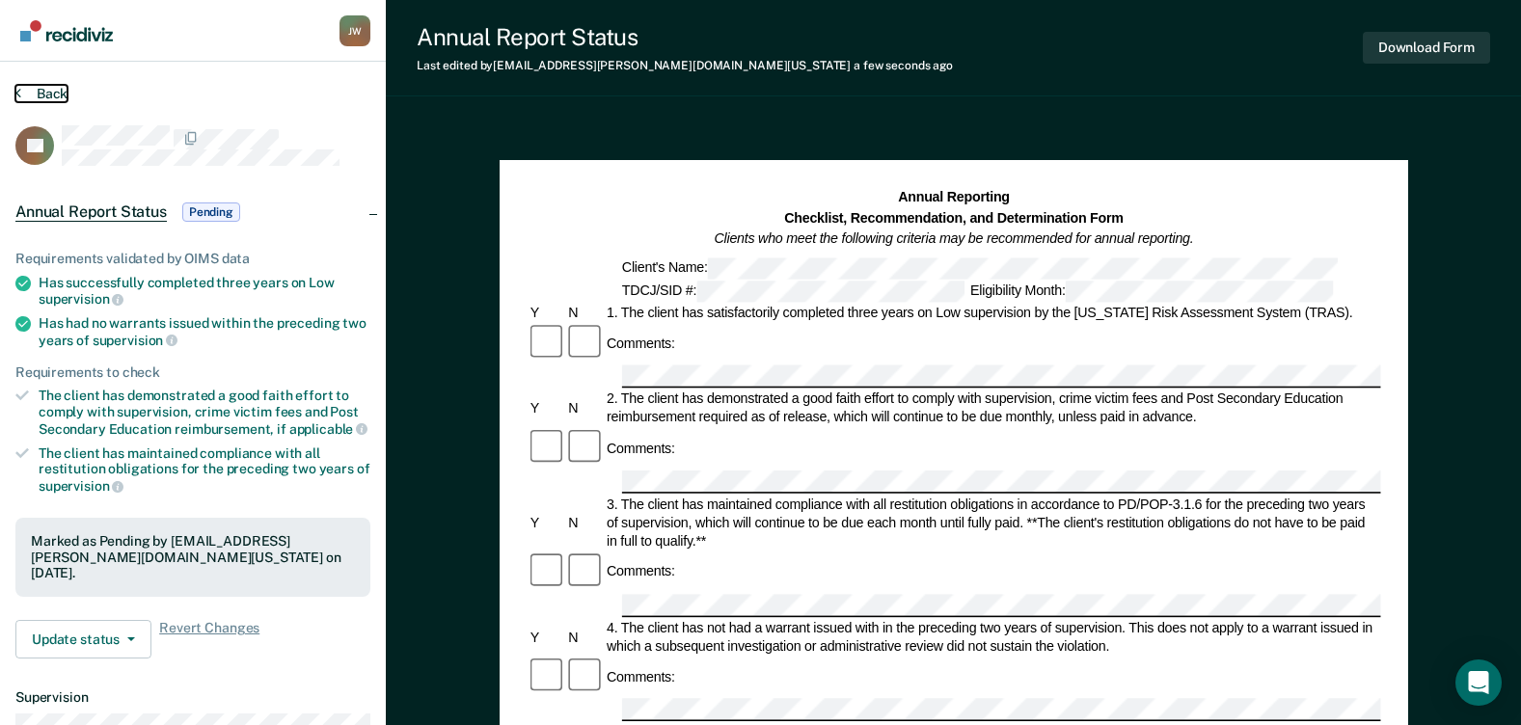
click at [36, 89] on button "Back" at bounding box center [41, 93] width 52 height 17
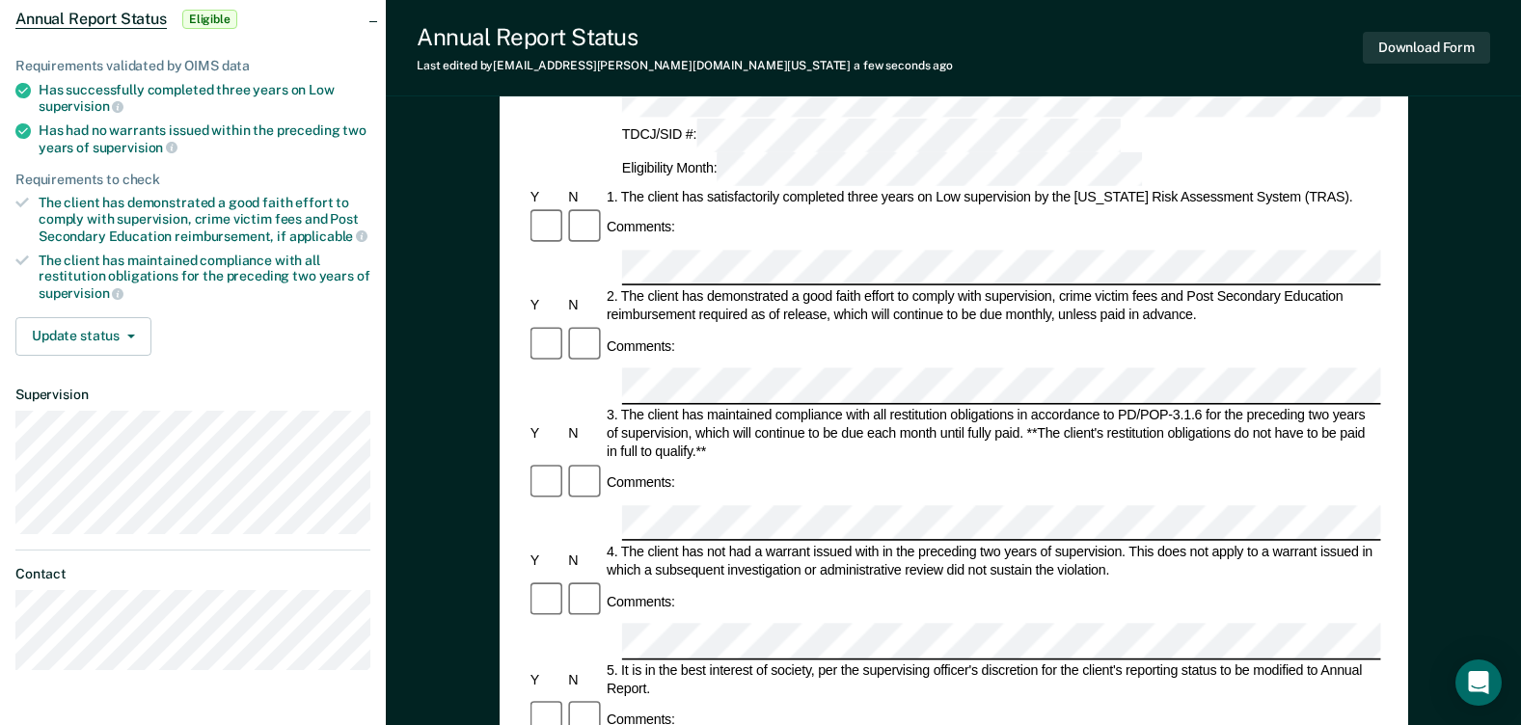
scroll to position [482, 0]
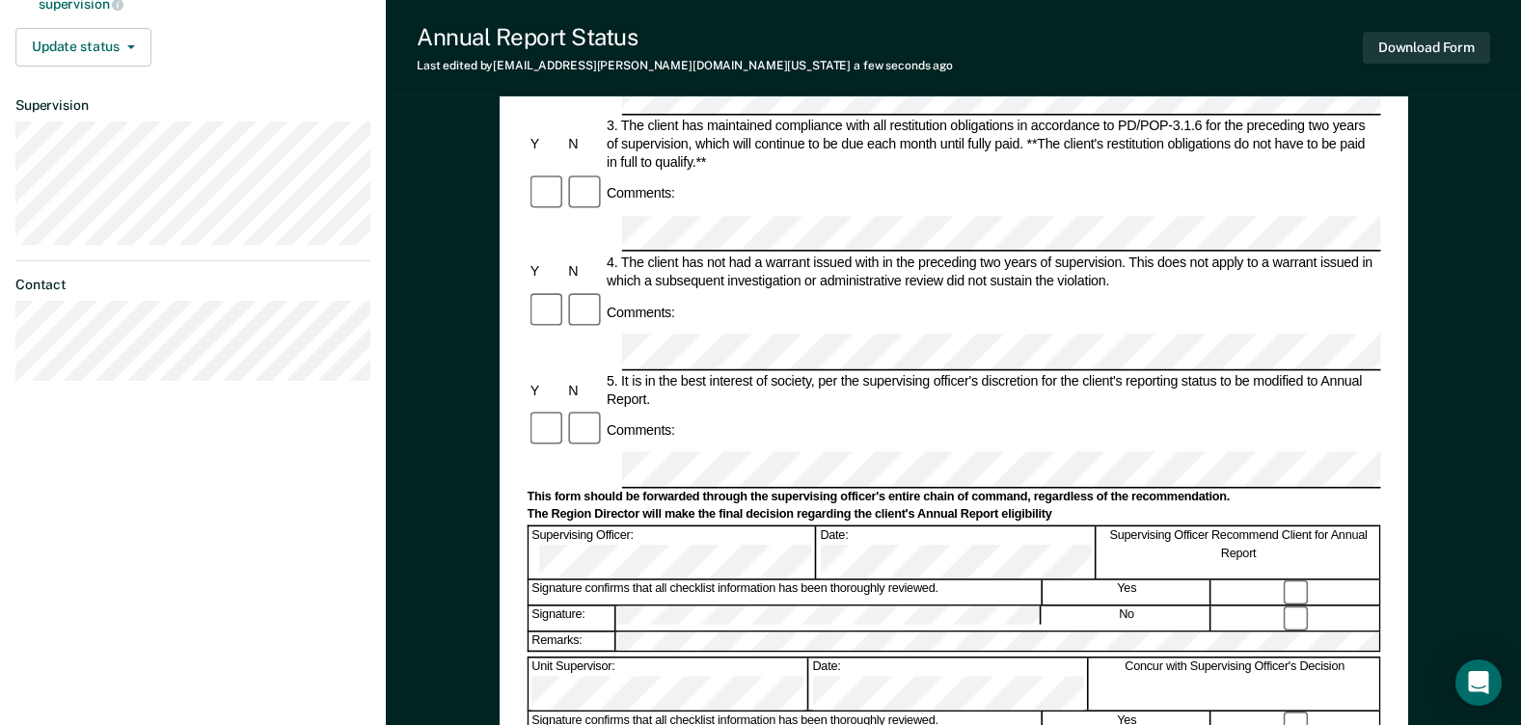
click at [910, 581] on div "Signature confirms that all checklist information has been thoroughly reviewed." at bounding box center [785, 593] width 513 height 24
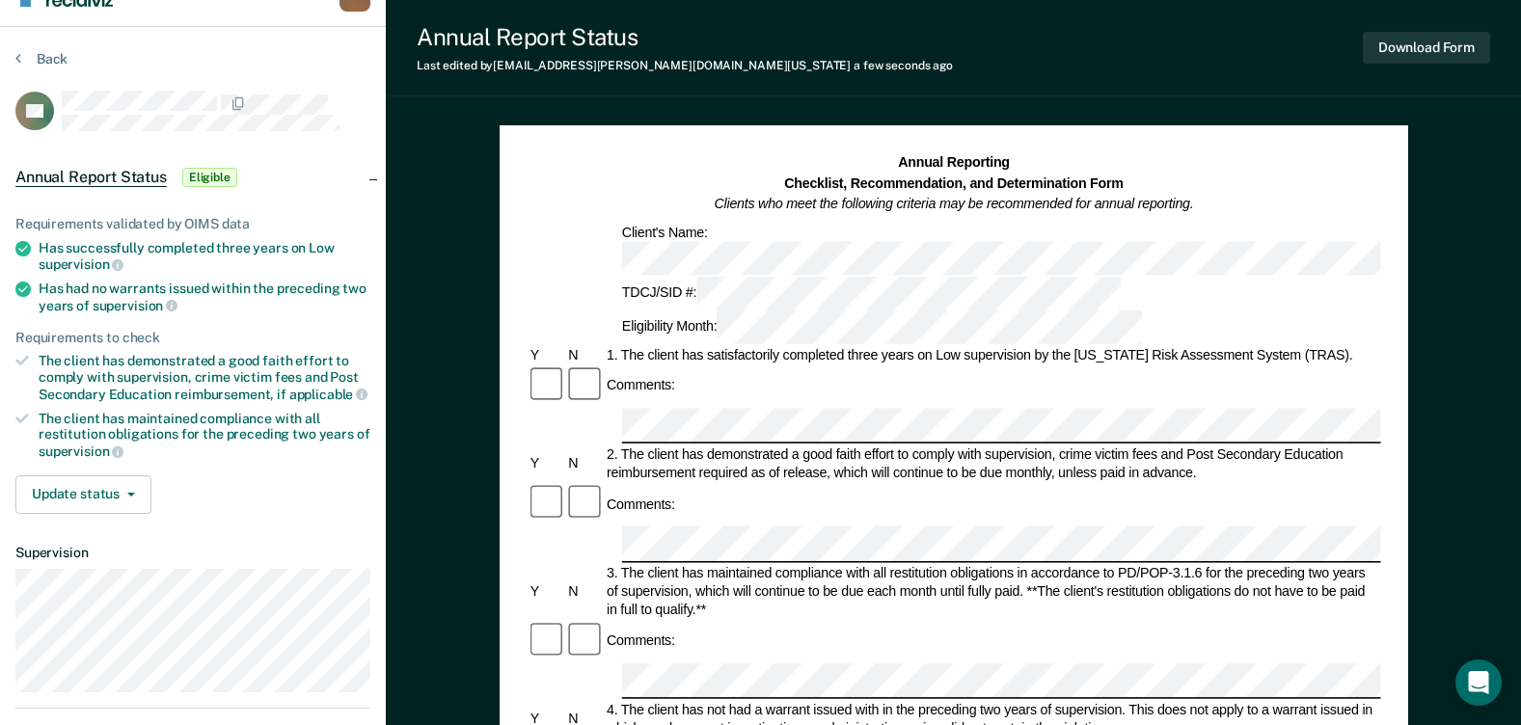
scroll to position [0, 0]
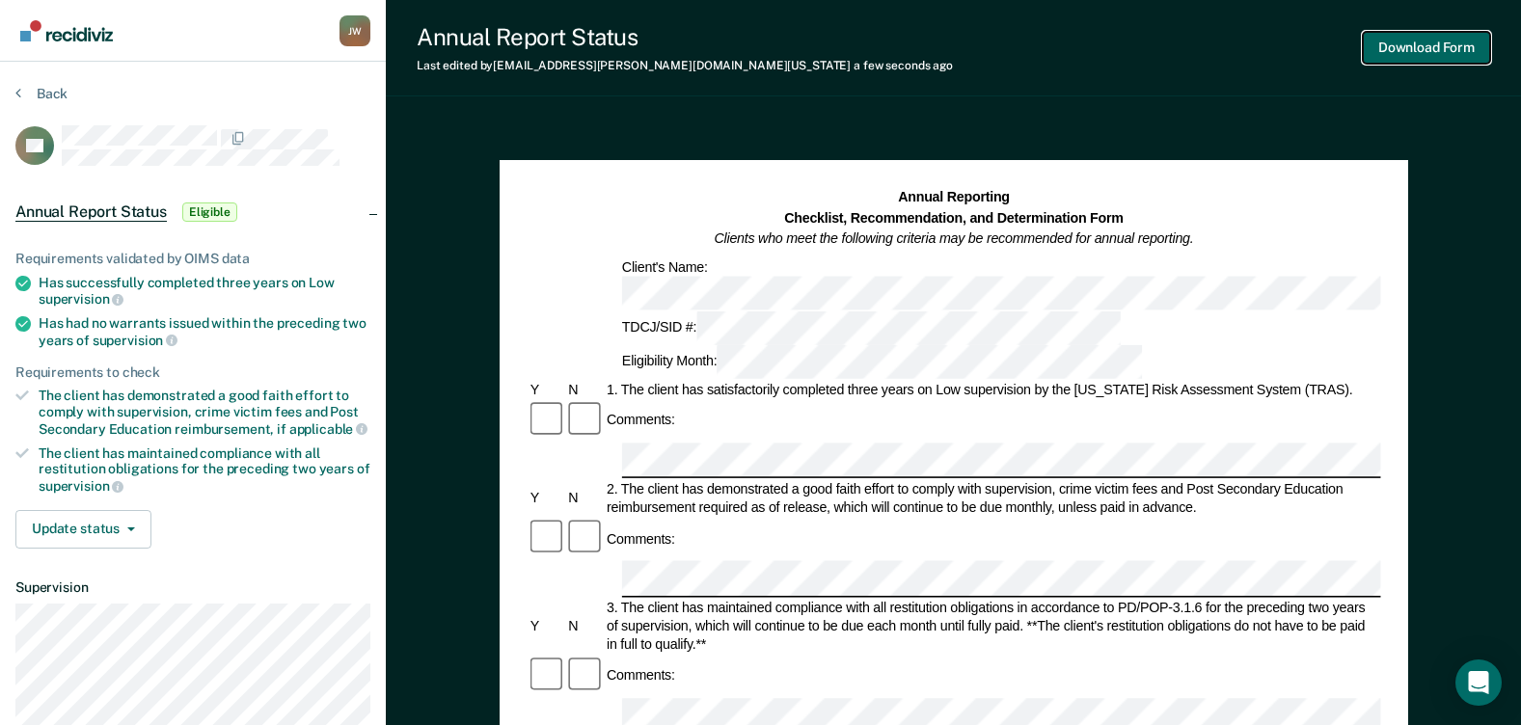
click at [1402, 55] on button "Download Form" at bounding box center [1426, 48] width 127 height 32
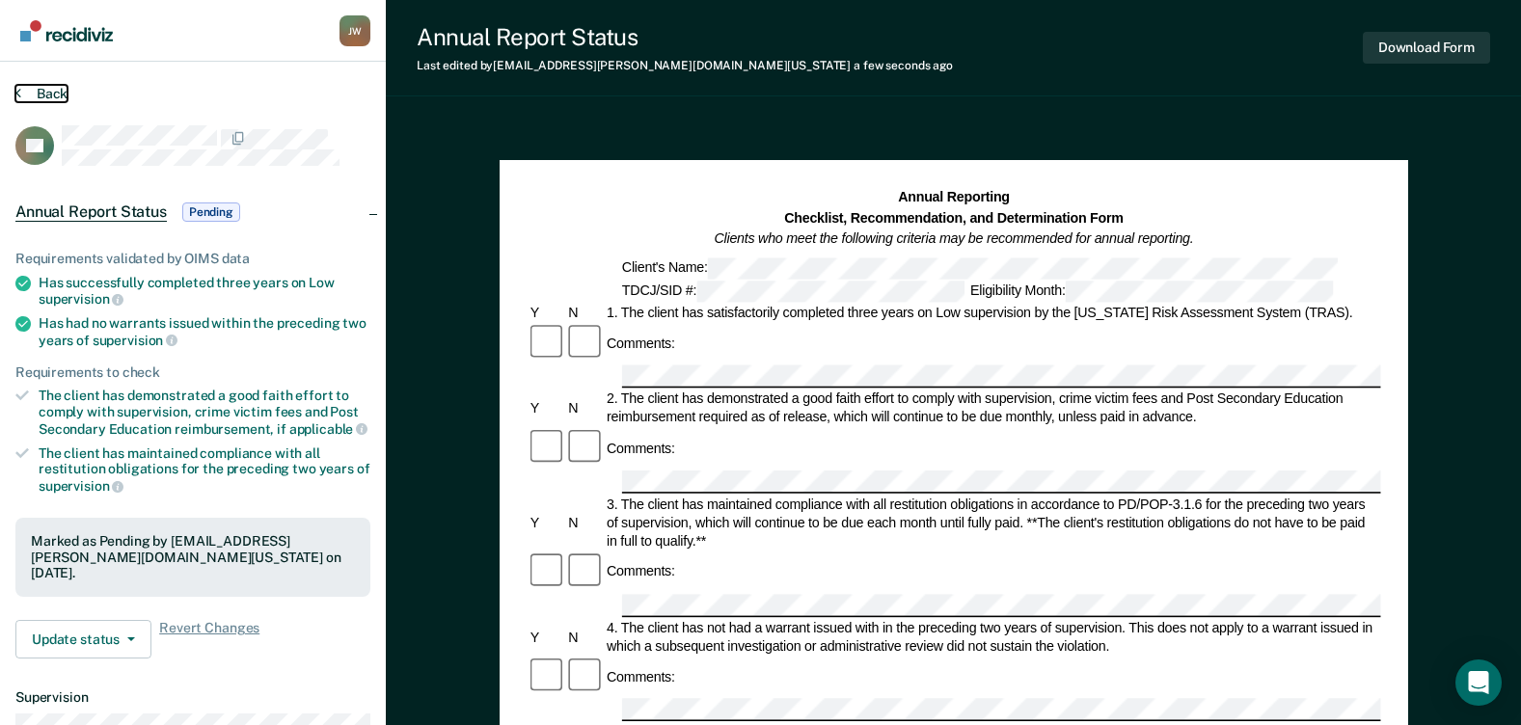
click at [65, 92] on button "Back" at bounding box center [41, 93] width 52 height 17
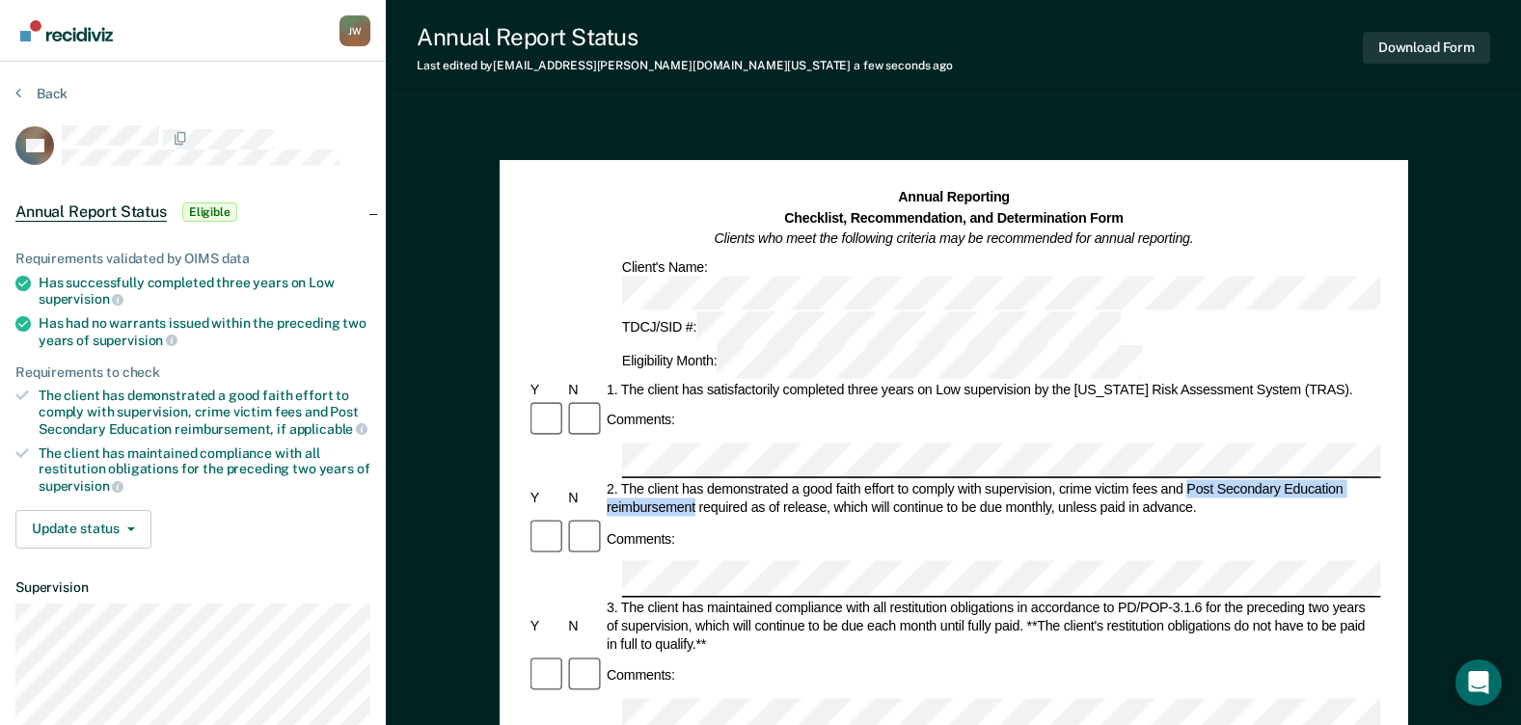
drag, startPoint x: 1187, startPoint y: 386, endPoint x: 695, endPoint y: 399, distance: 492.2
click at [695, 480] on div "2. The client has demonstrated a good faith effort to comply with supervision, …" at bounding box center [993, 498] width 778 height 37
drag, startPoint x: 695, startPoint y: 399, endPoint x: 671, endPoint y: 401, distance: 23.2
copy div "Post Secondary Education reimbursement"
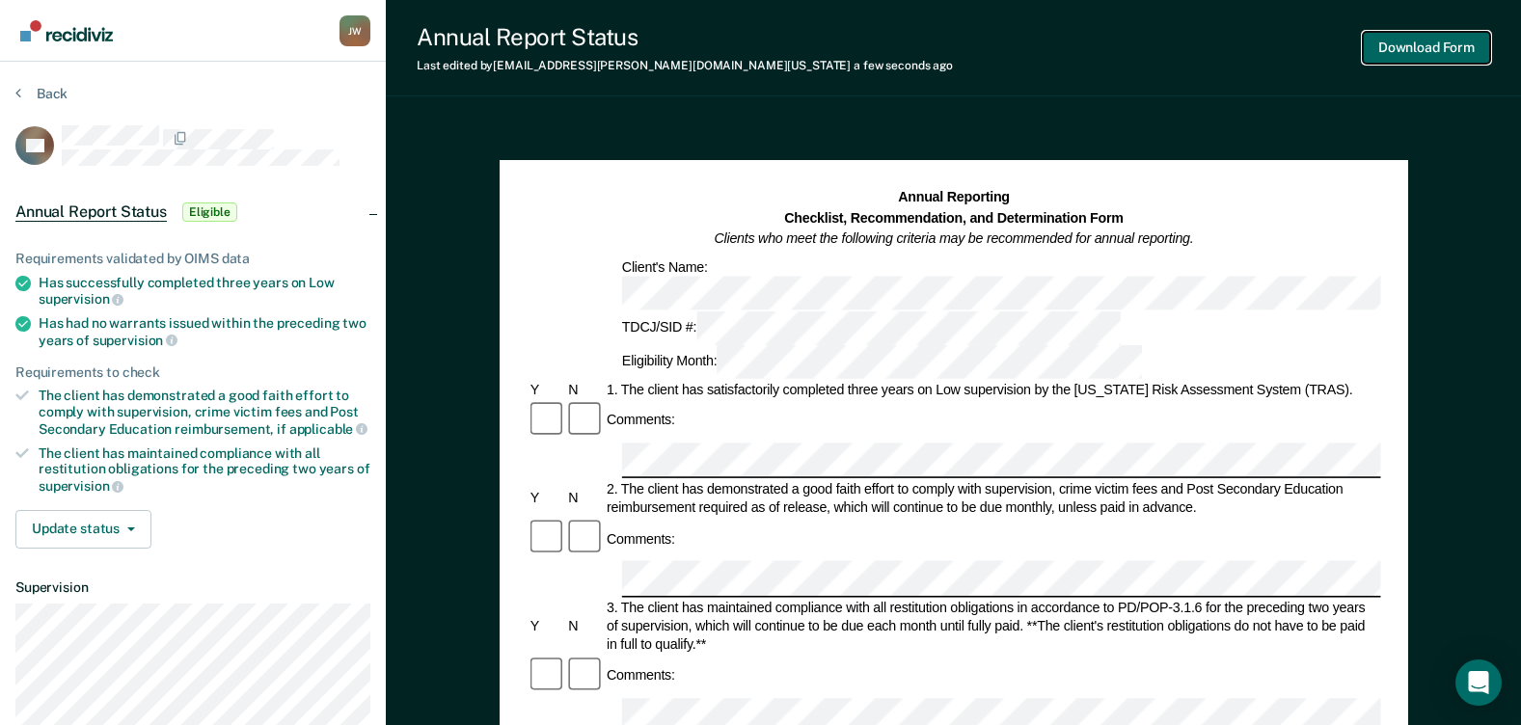
click at [1453, 46] on button "Download Form" at bounding box center [1426, 48] width 127 height 32
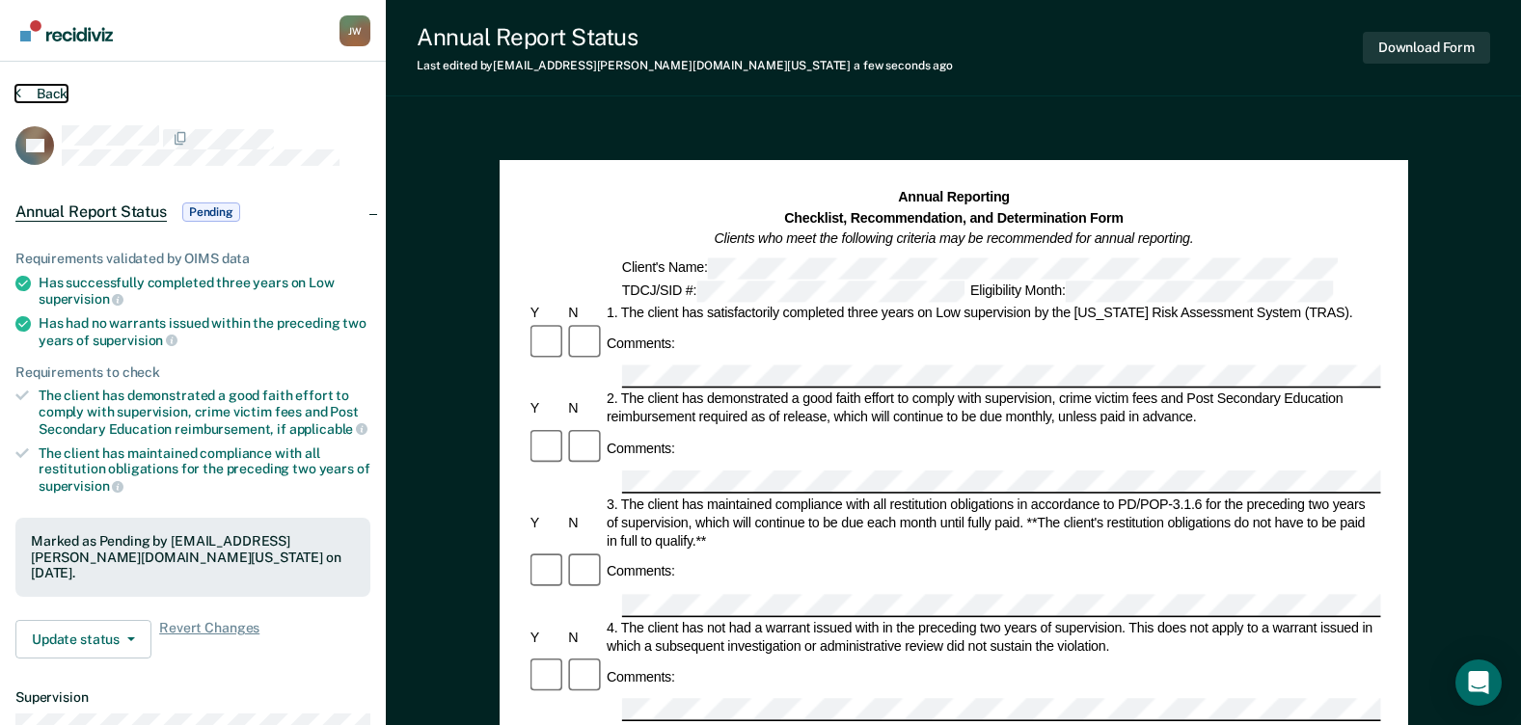
click at [50, 87] on button "Back" at bounding box center [41, 93] width 52 height 17
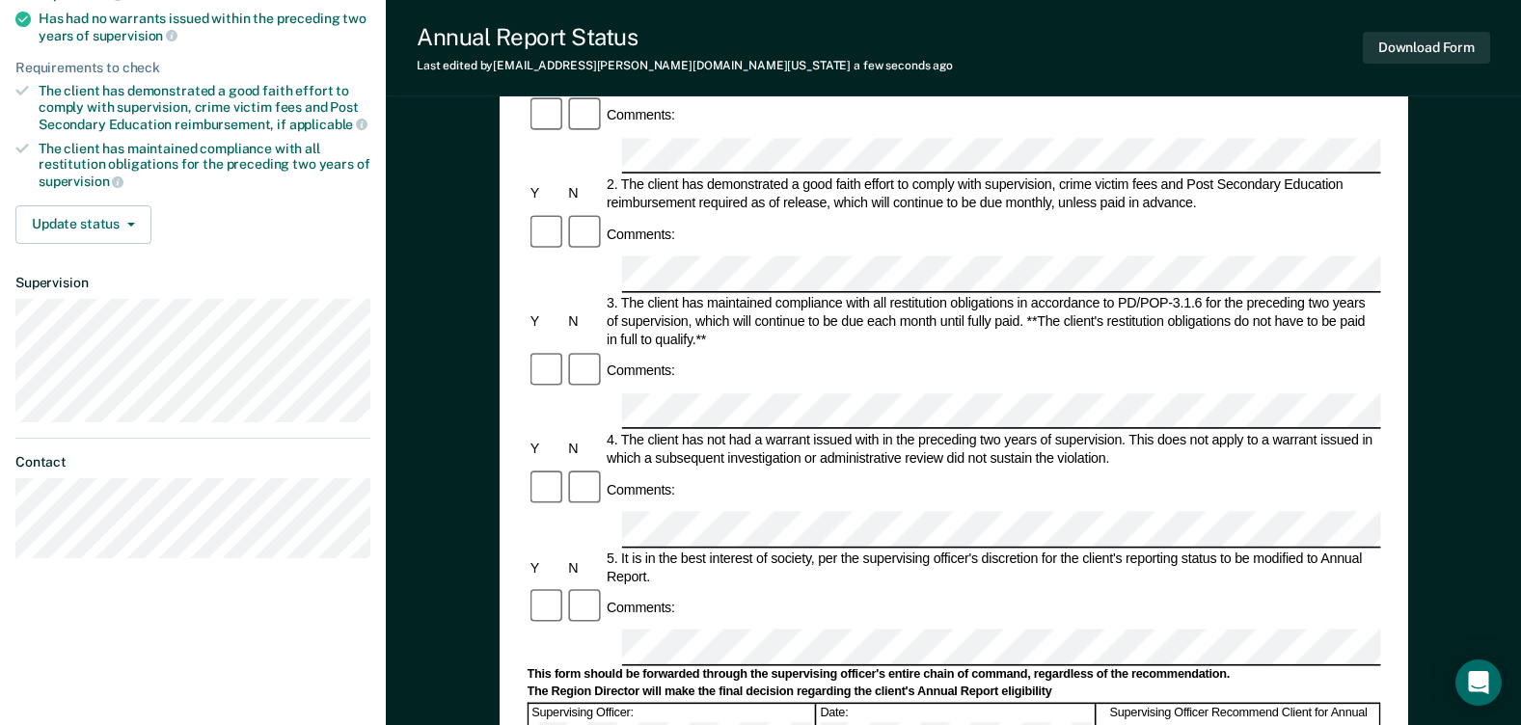
scroll to position [482, 0]
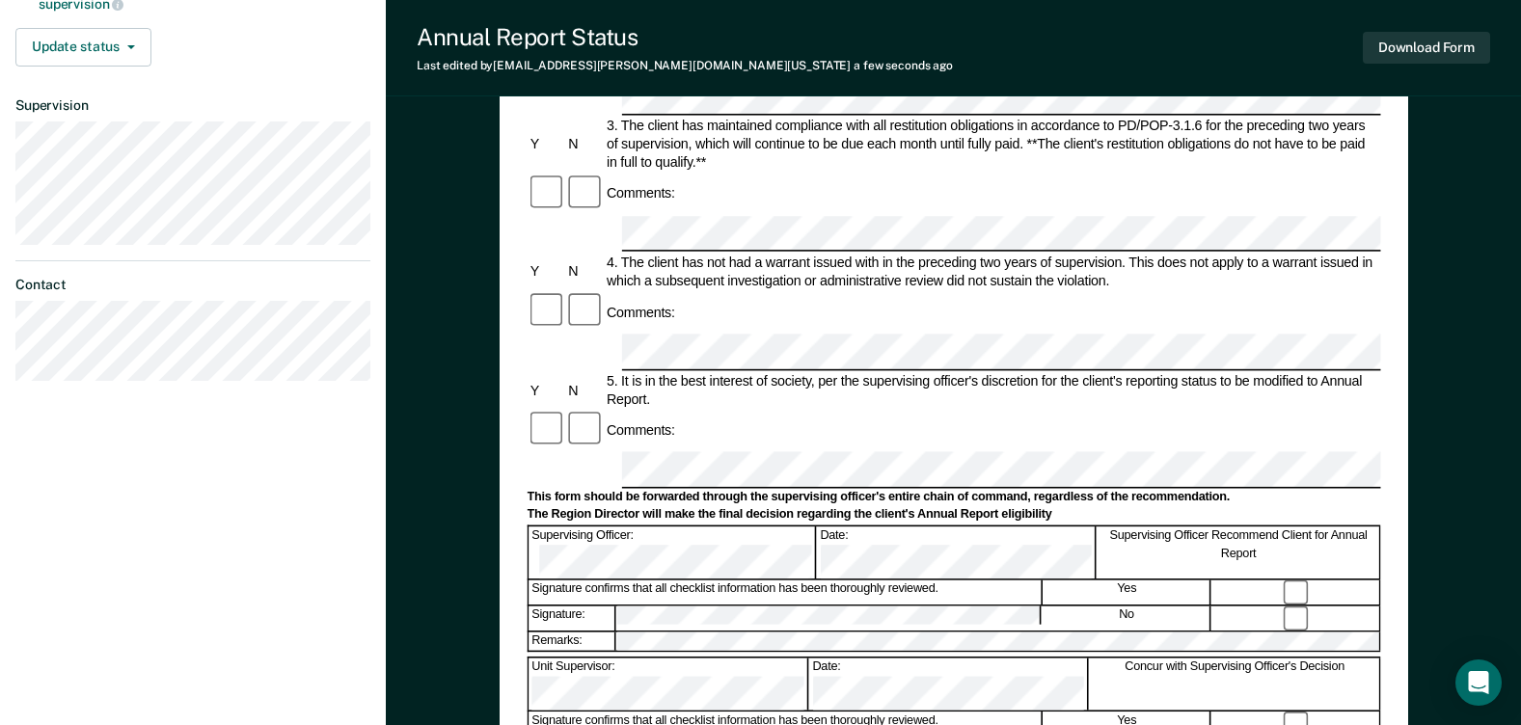
click at [956, 404] on form "Annual Reporting Checklist, Recommendation, and Determination Form Clients who …" at bounding box center [954, 452] width 854 height 1492
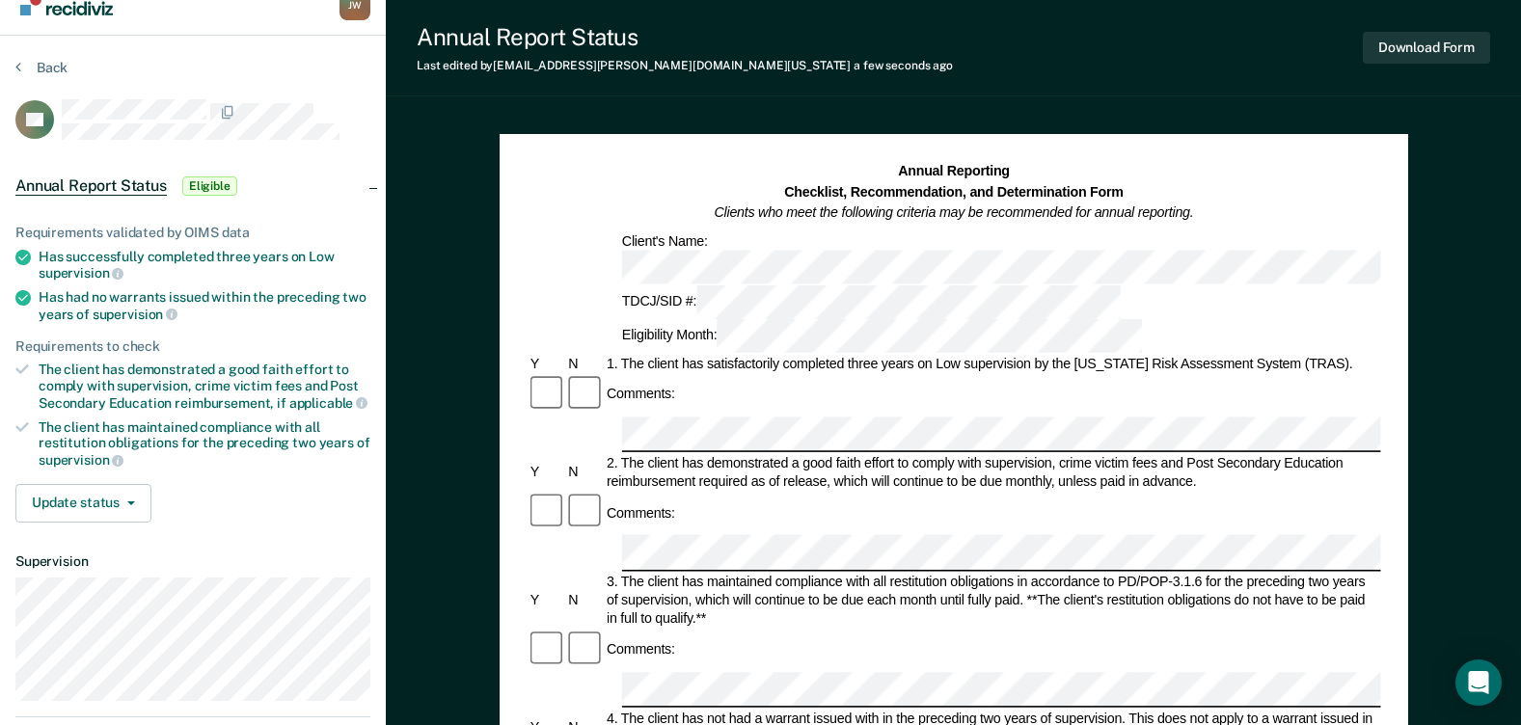
scroll to position [0, 0]
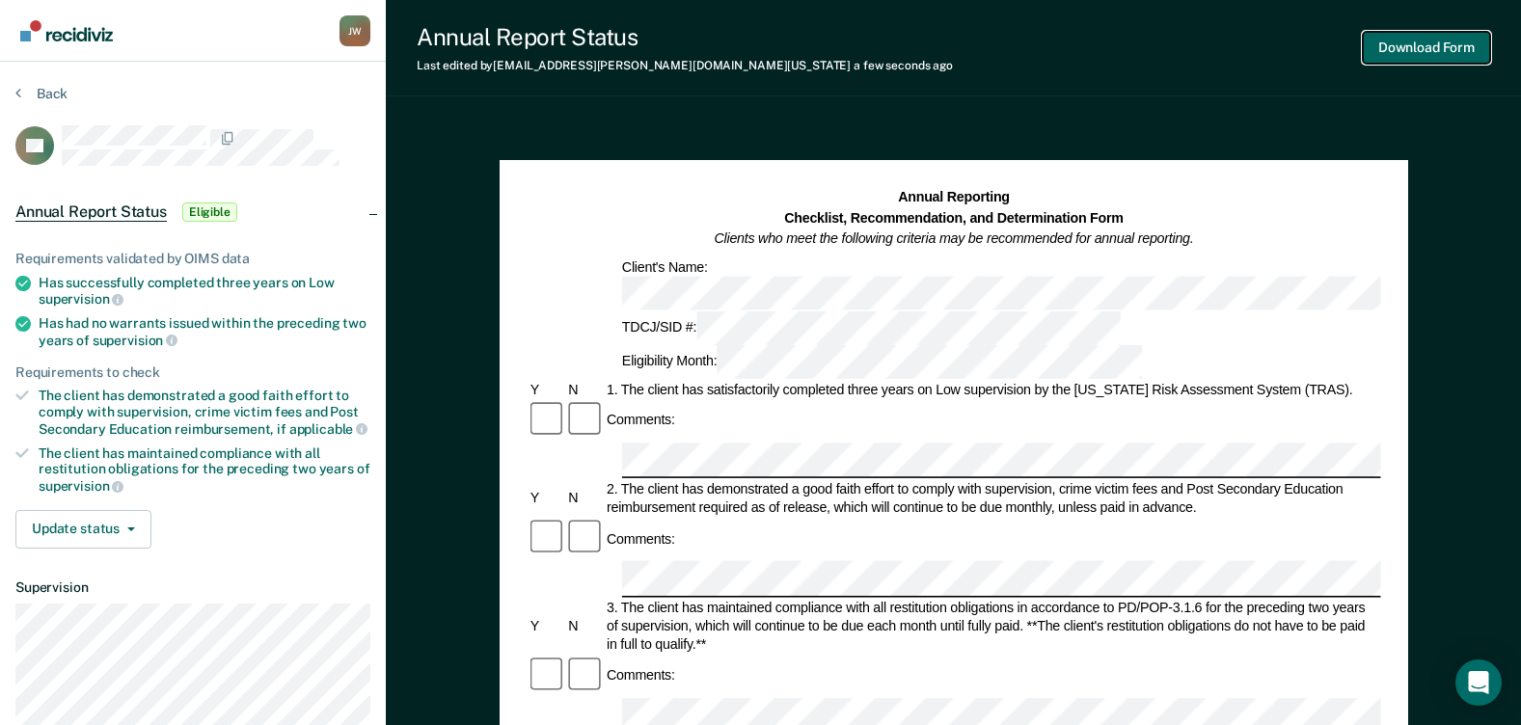
click at [1468, 51] on button "Download Form" at bounding box center [1426, 48] width 127 height 32
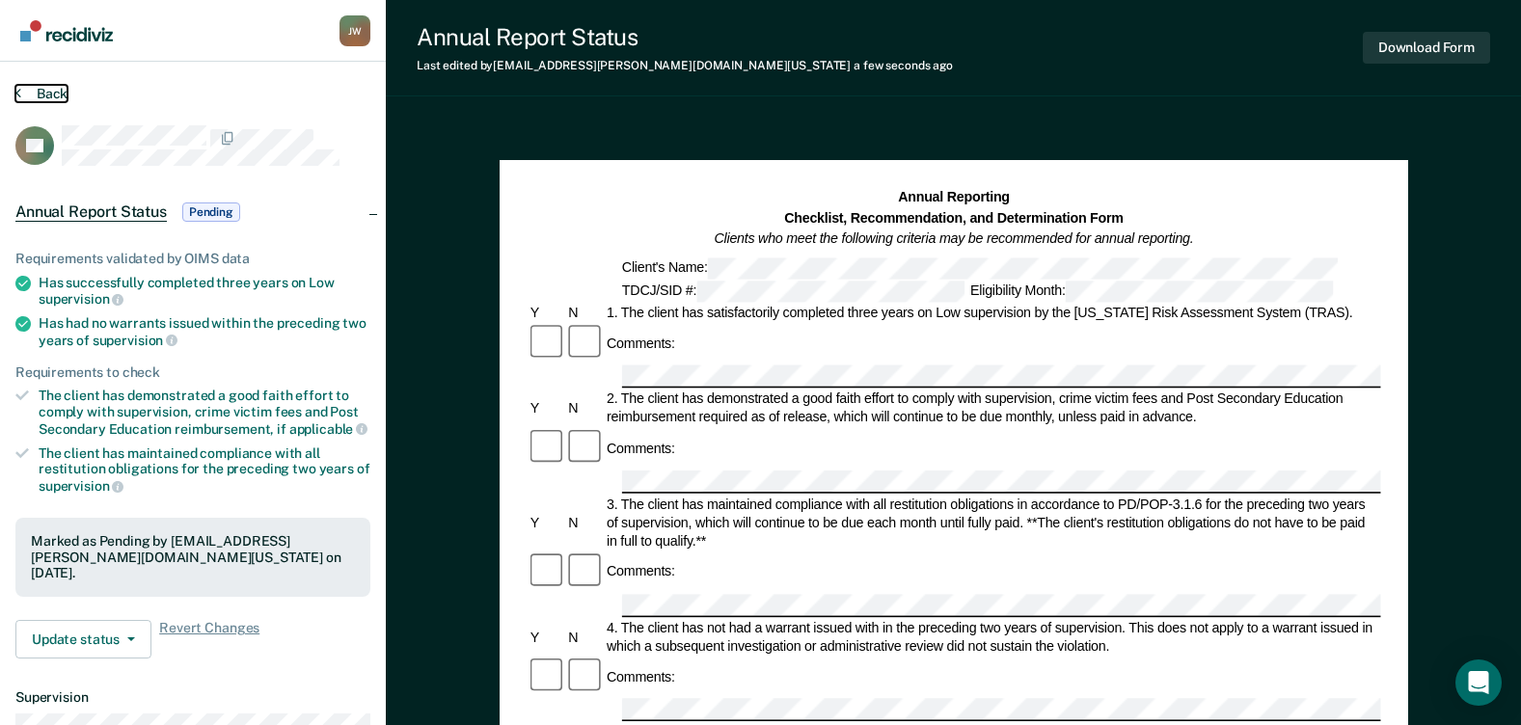
click at [57, 92] on button "Back" at bounding box center [41, 93] width 52 height 17
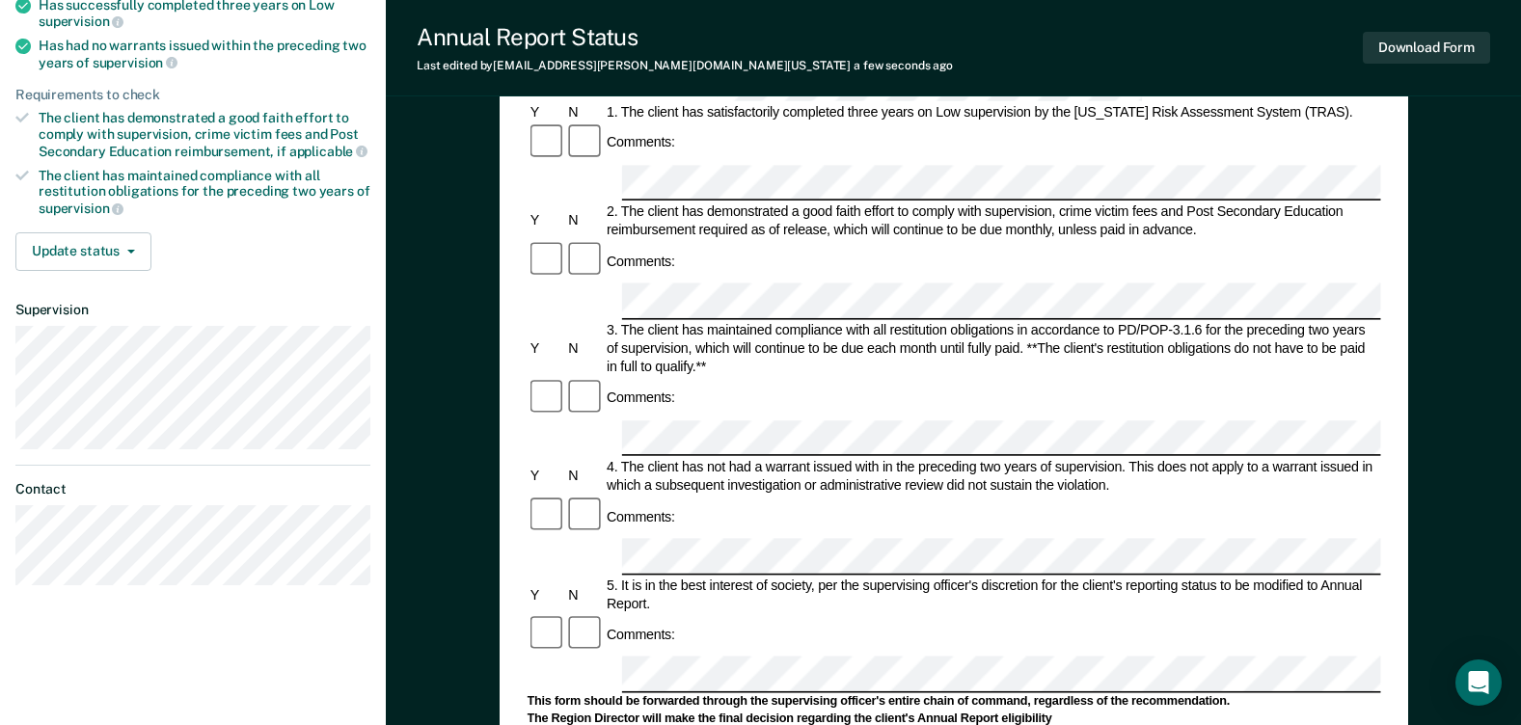
scroll to position [289, 0]
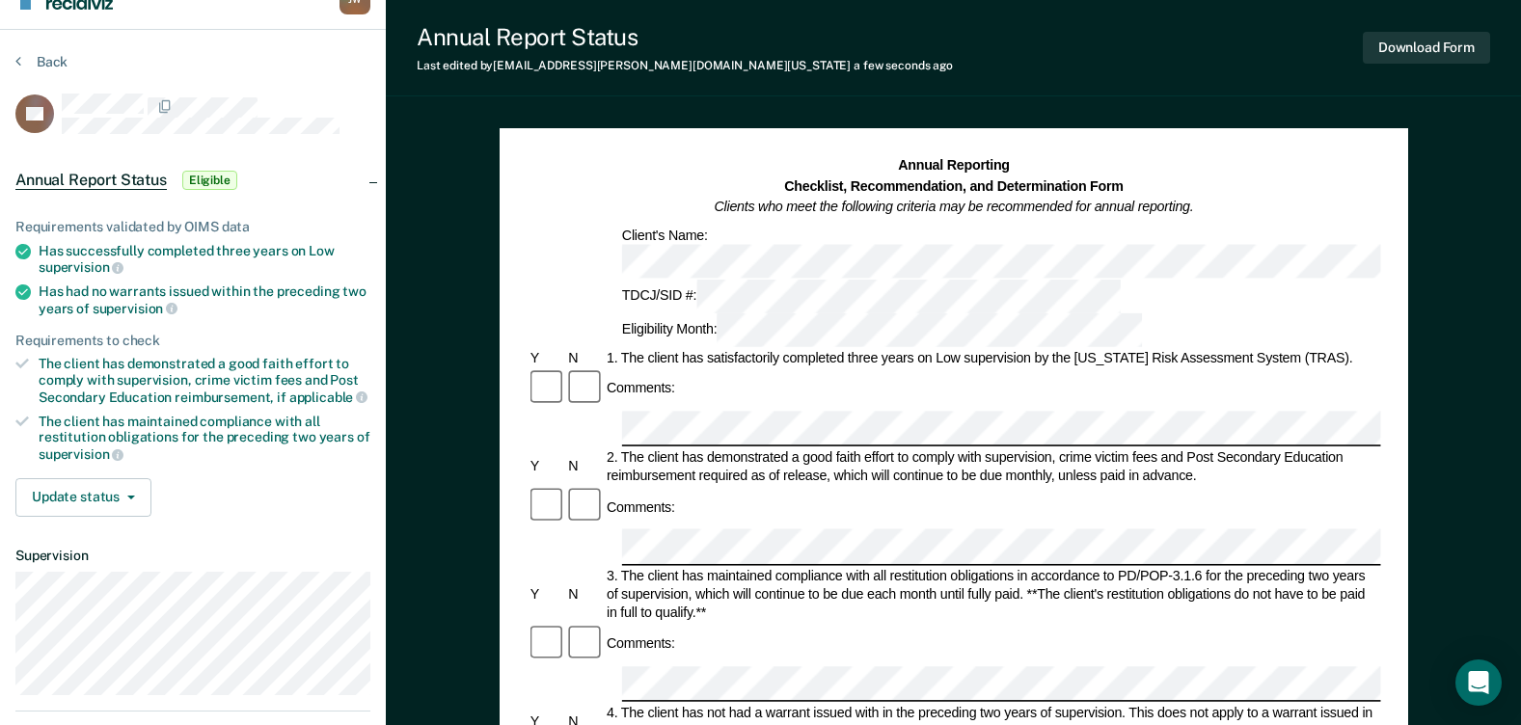
scroll to position [0, 0]
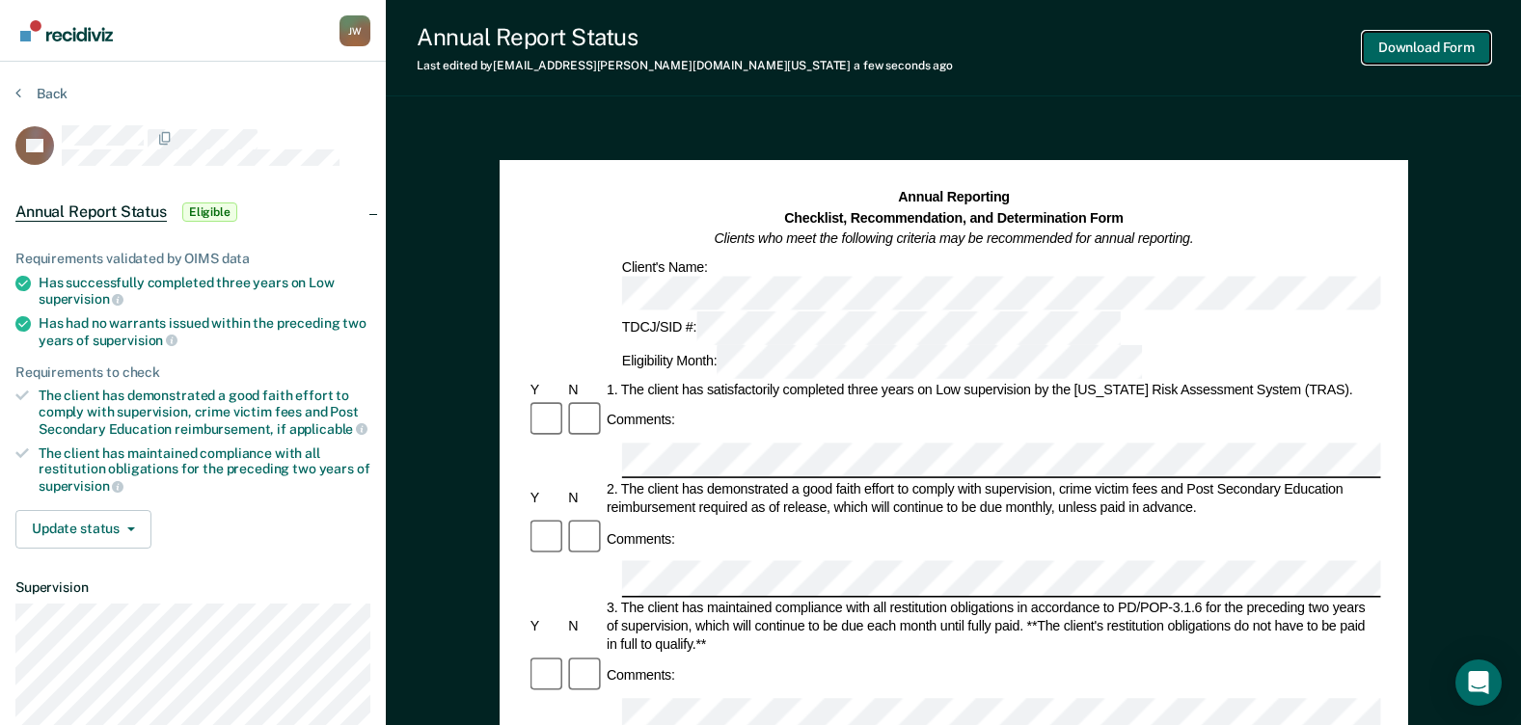
click at [1396, 41] on button "Download Form" at bounding box center [1426, 48] width 127 height 32
